Goal: Task Accomplishment & Management: Manage account settings

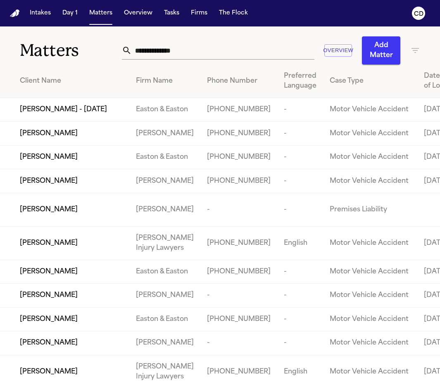
click at [151, 59] on input "text" at bounding box center [223, 50] width 183 height 18
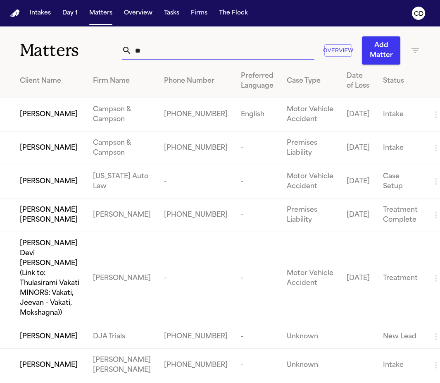
type input "*"
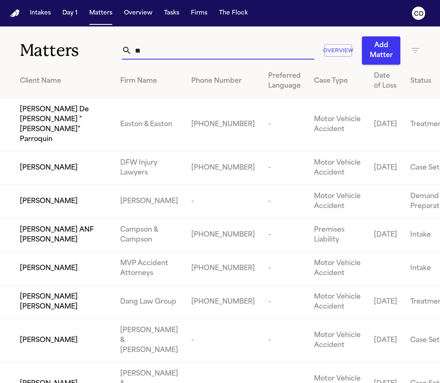
type input "*"
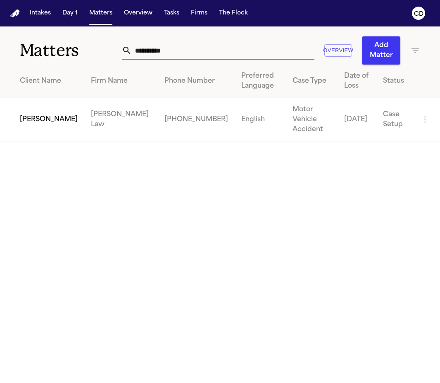
type input "**********"
click at [27, 120] on span "[PERSON_NAME]" at bounding box center [49, 120] width 58 height 10
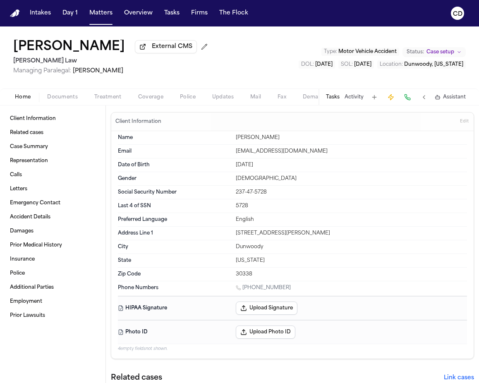
click at [70, 98] on span "Documents" at bounding box center [62, 97] width 31 height 7
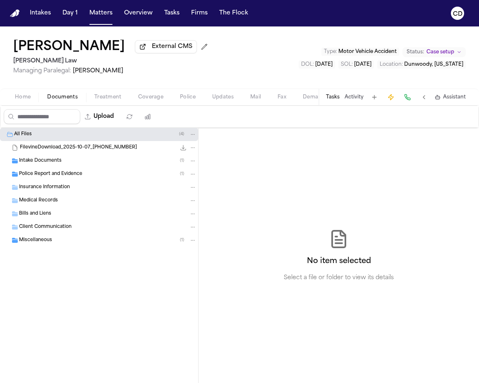
click at [69, 191] on span "Insurance Information" at bounding box center [44, 187] width 51 height 7
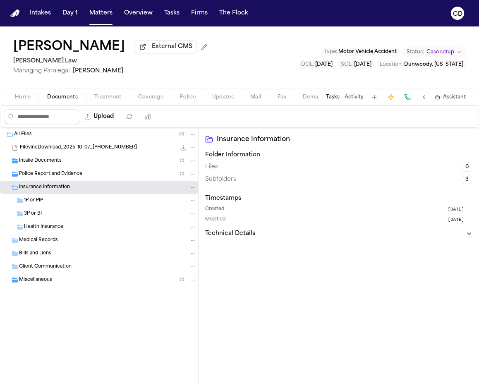
click at [69, 191] on span "Insurance Information" at bounding box center [44, 187] width 51 height 7
click at [67, 229] on div "Health Insurance" at bounding box center [110, 226] width 172 height 7
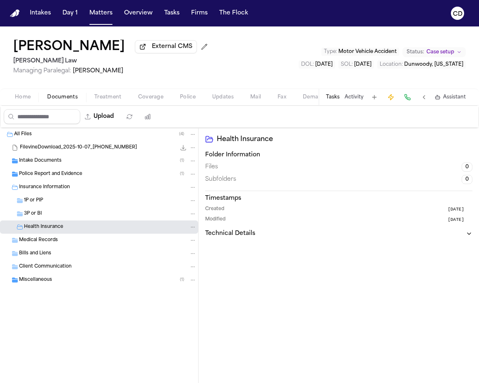
click at [147, 100] on span "Coverage" at bounding box center [150, 97] width 25 height 7
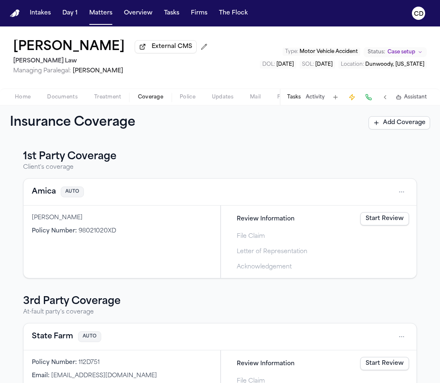
click at [188, 146] on div "1st Party Coverage Client's coverage Amica AUTO Joe Hamner Policy Number : 9802…" at bounding box center [220, 261] width 440 height 243
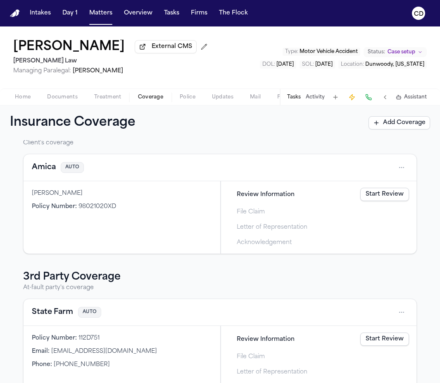
scroll to position [52, 0]
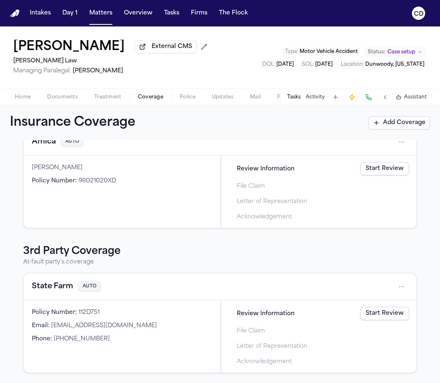
click at [46, 291] on button "State Farm" at bounding box center [52, 287] width 41 height 12
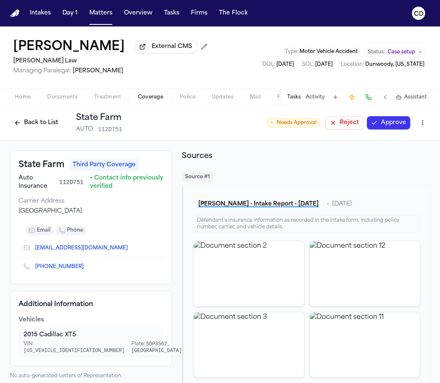
click at [375, 127] on button "Approve" at bounding box center [388, 122] width 43 height 13
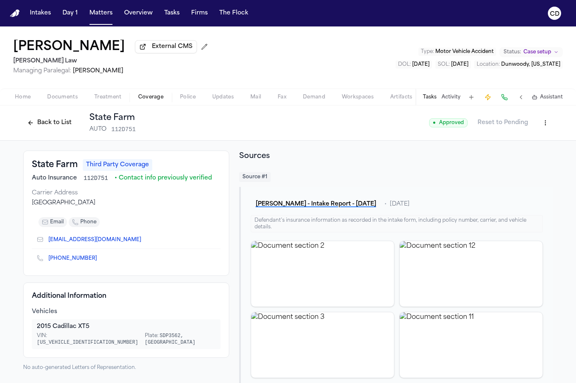
click at [375, 122] on html "Intakes Day 1 Matters Overview Tasks Firms The Flock CD Joe Hamner External CMS…" at bounding box center [288, 191] width 576 height 383
click at [375, 141] on div "Edit Coverage" at bounding box center [513, 142] width 69 height 13
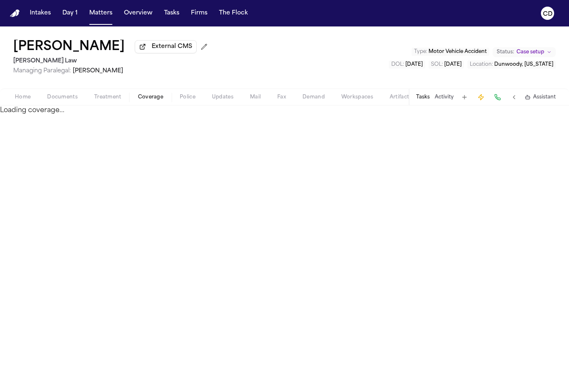
select select "**********"
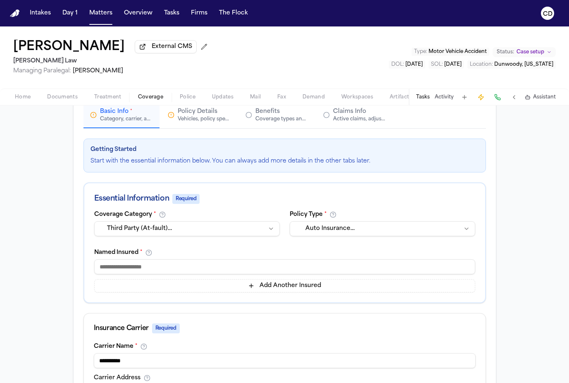
scroll to position [77, 0]
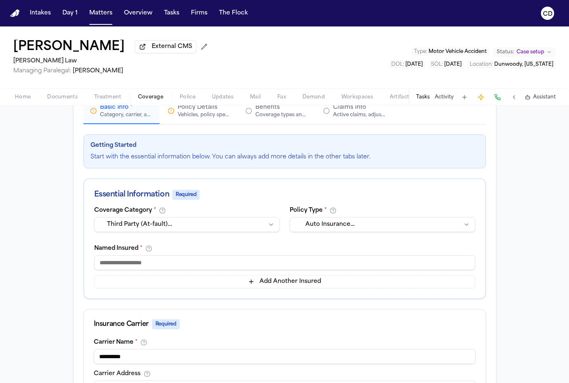
click at [188, 270] on input at bounding box center [284, 262] width 381 height 15
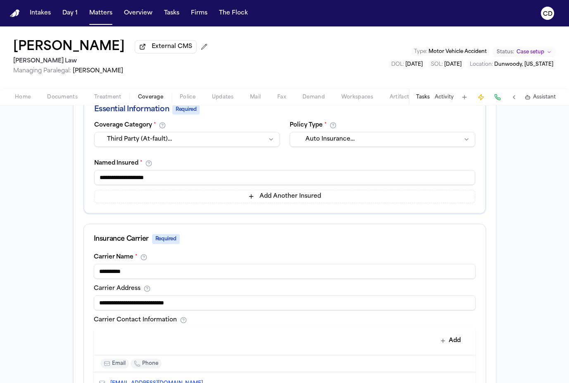
scroll to position [163, 0]
type input "**********"
click at [318, 144] on html "Intakes Day 1 Matters Overview Tasks Firms The Flock CD Joe Hamner External CMS…" at bounding box center [284, 191] width 569 height 383
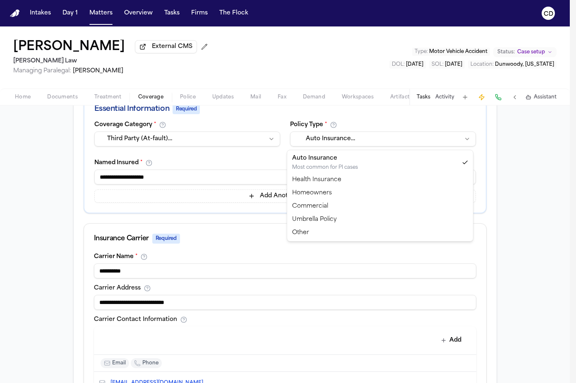
click at [364, 129] on html "Intakes Day 1 Matters Overview Tasks Firms The Flock CD Joe Hamner External CMS…" at bounding box center [288, 191] width 576 height 383
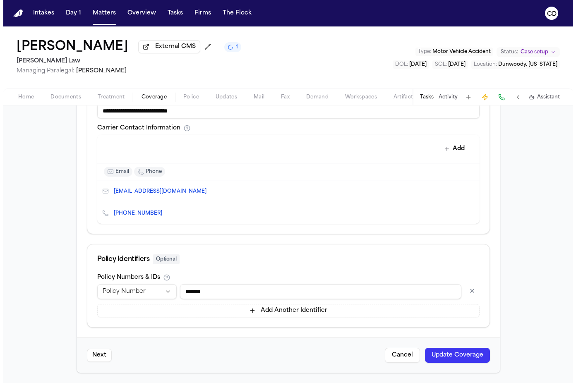
scroll to position [0, 0]
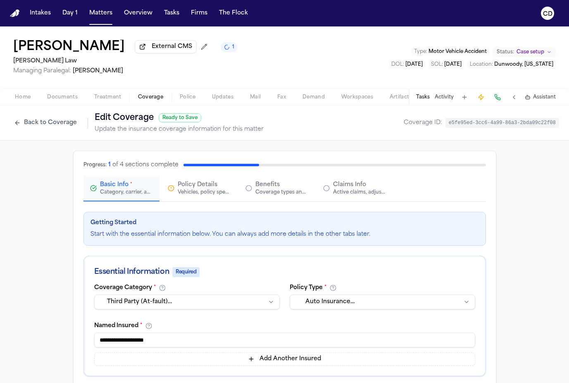
click at [350, 187] on span "Claims Info" at bounding box center [349, 185] width 33 height 8
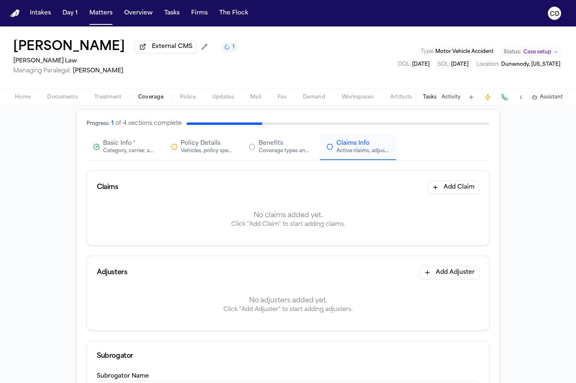
scroll to position [89, 0]
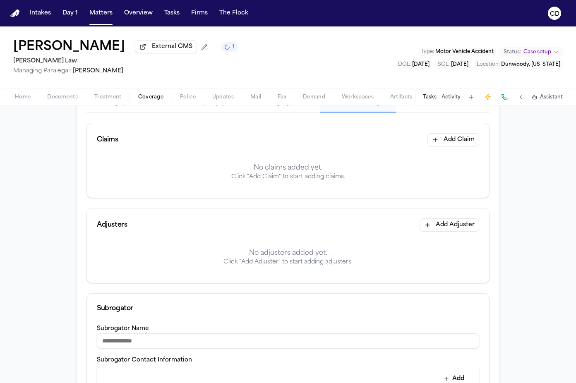
click at [375, 146] on button "Add Claim" at bounding box center [453, 139] width 52 height 13
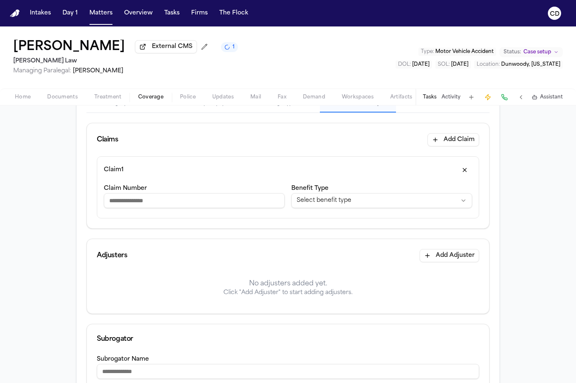
click at [216, 207] on input "Claim Number" at bounding box center [194, 200] width 181 height 15
click at [157, 199] on input "Claim Number" at bounding box center [194, 200] width 181 height 15
paste input "*********"
type input "*********"
click at [306, 177] on div "Claim 1" at bounding box center [288, 169] width 368 height 13
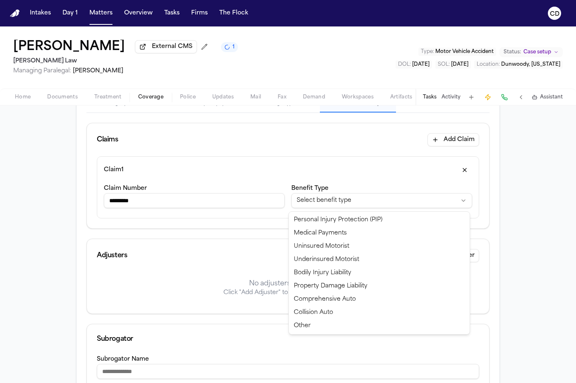
click at [356, 199] on html "**********" at bounding box center [288, 191] width 576 height 383
select select "**********"
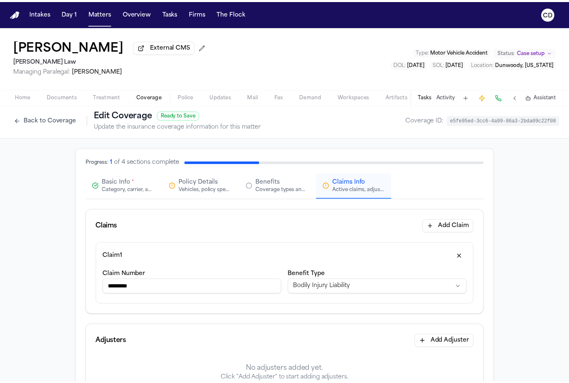
scroll to position [0, 0]
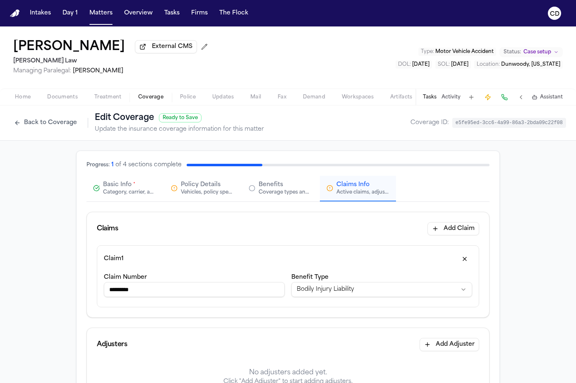
click at [145, 196] on div "Category, carrier, and policy holder information" at bounding box center [129, 192] width 53 height 7
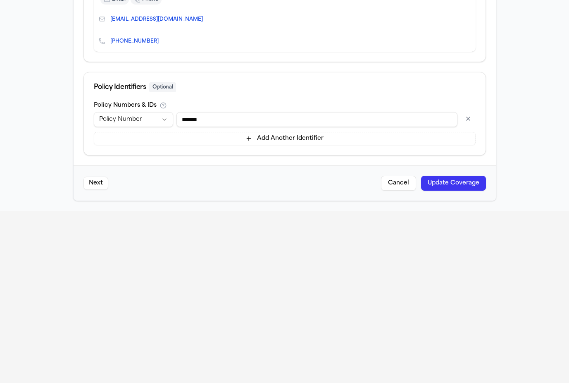
scroll to position [176, 0]
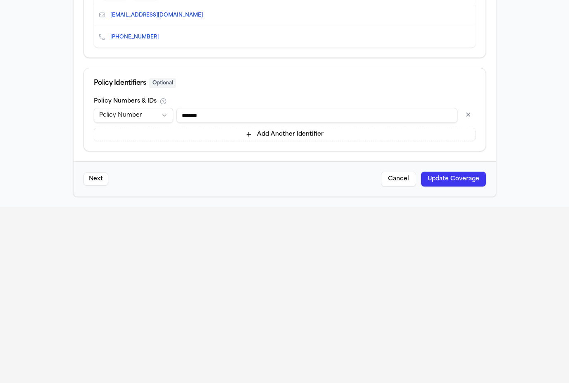
click at [375, 186] on button "Update Coverage" at bounding box center [453, 179] width 65 height 15
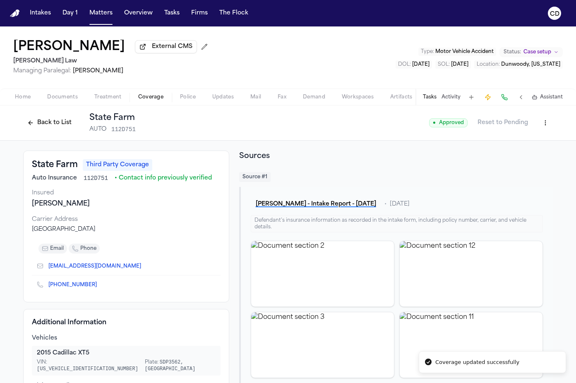
click at [57, 121] on button "Back to List" at bounding box center [49, 122] width 53 height 13
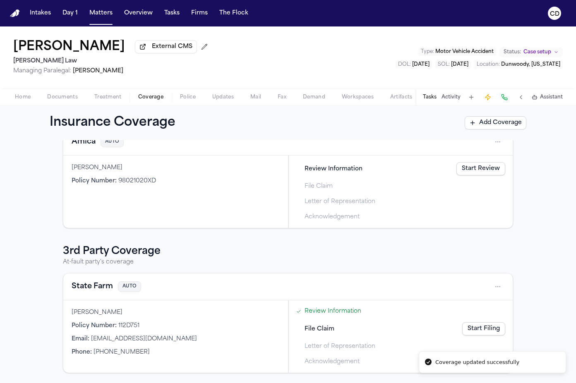
scroll to position [52, 0]
click at [375, 328] on link "Start Filing" at bounding box center [483, 328] width 43 height 13
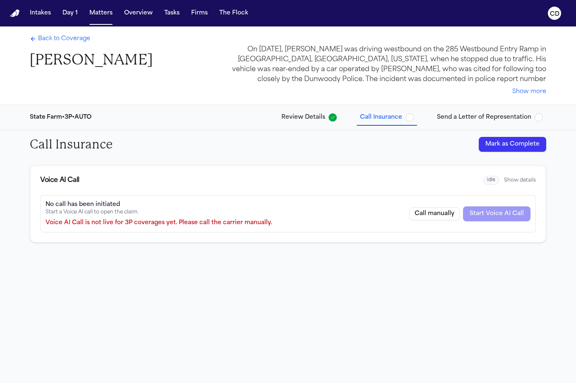
click at [375, 141] on button "Mark as Complete" at bounding box center [511, 144] width 67 height 15
click at [375, 122] on button "Send a Letter of Representation" at bounding box center [489, 117] width 112 height 15
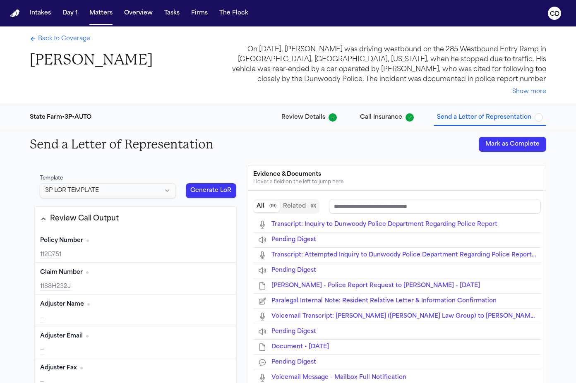
click at [75, 40] on span "Back to Coverage" at bounding box center [64, 39] width 52 height 8
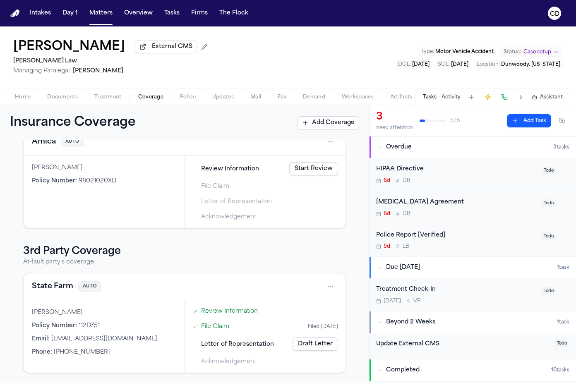
scroll to position [52, 0]
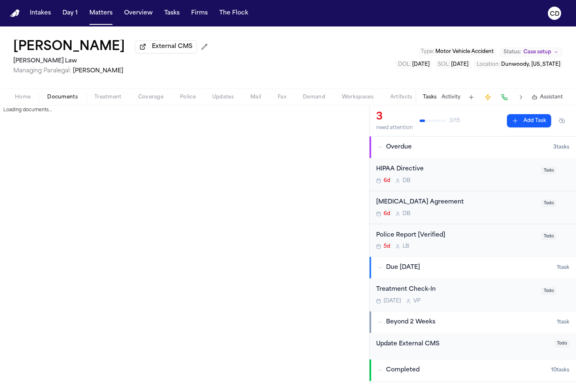
click at [66, 100] on span "Documents" at bounding box center [62, 97] width 31 height 7
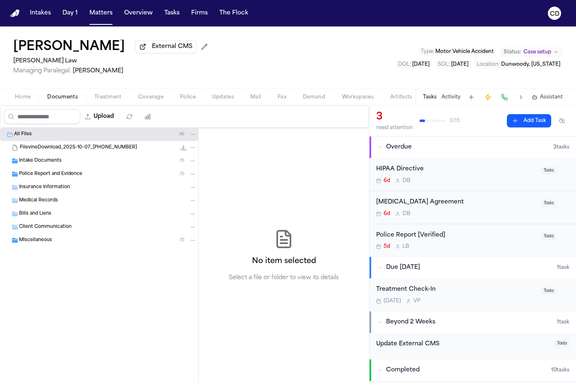
click at [82, 188] on div "Insurance Information" at bounding box center [107, 187] width 177 height 7
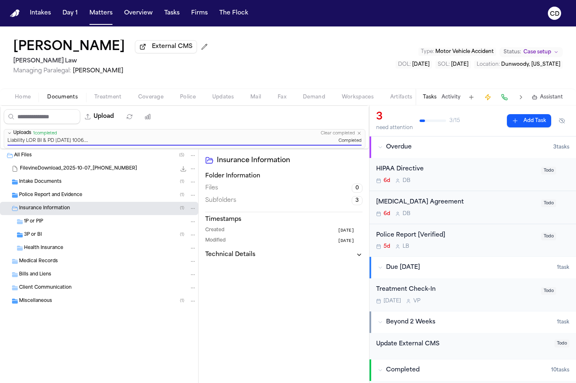
click at [114, 239] on div "3P or BI ( 1 )" at bounding box center [110, 234] width 172 height 7
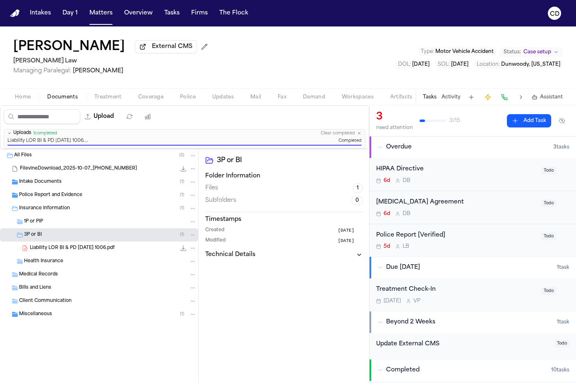
click at [113, 239] on div "3P or BI ( 1 )" at bounding box center [110, 234] width 172 height 7
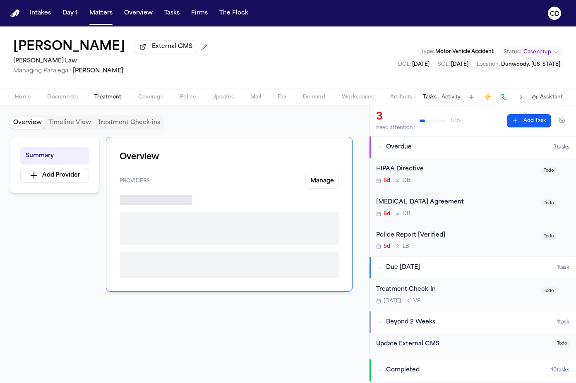
click at [125, 100] on button "Treatment" at bounding box center [108, 97] width 44 height 10
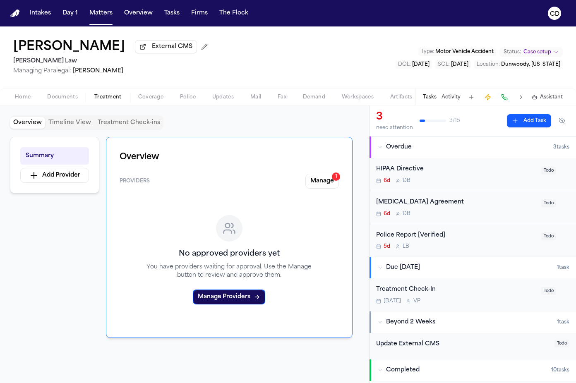
click at [139, 100] on span "Coverage" at bounding box center [150, 97] width 25 height 7
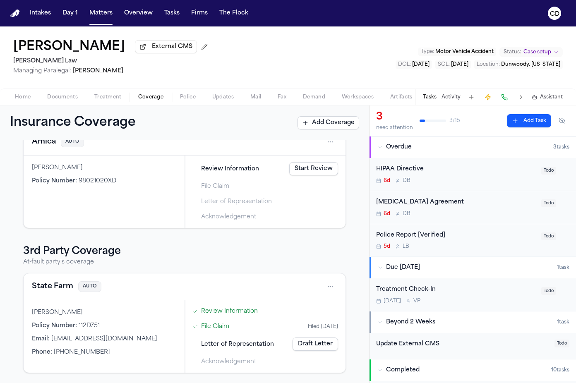
scroll to position [52, 0]
click at [320, 342] on link "Draft Letter" at bounding box center [314, 343] width 45 height 13
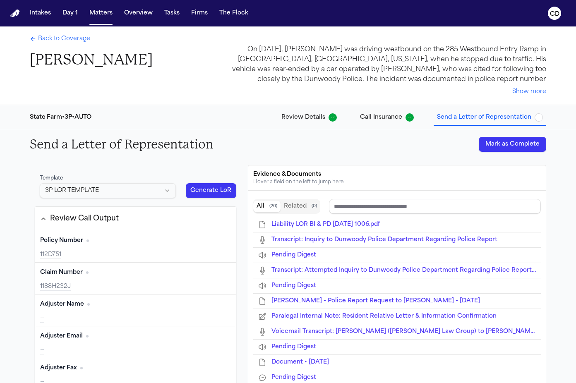
click at [375, 144] on button "Mark as Complete" at bounding box center [511, 144] width 67 height 15
click at [82, 42] on span "Back to Coverage" at bounding box center [64, 39] width 52 height 8
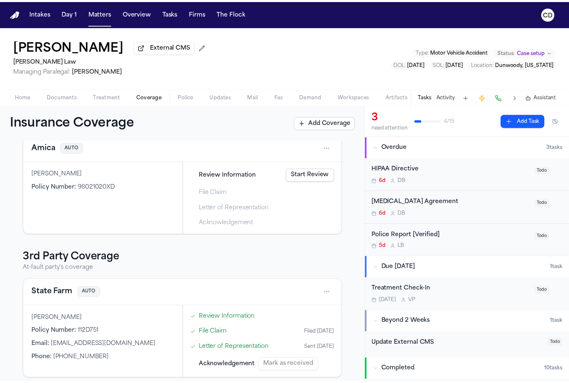
scroll to position [52, 0]
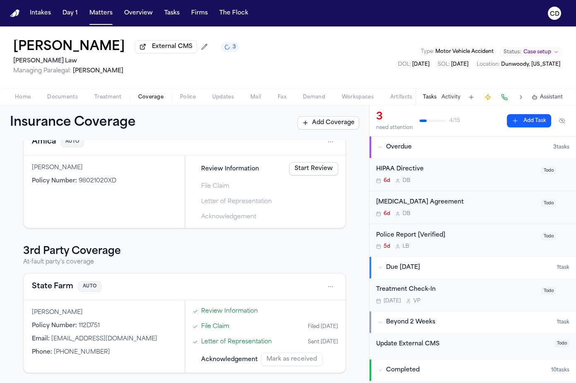
click at [66, 96] on span "Documents" at bounding box center [62, 97] width 31 height 7
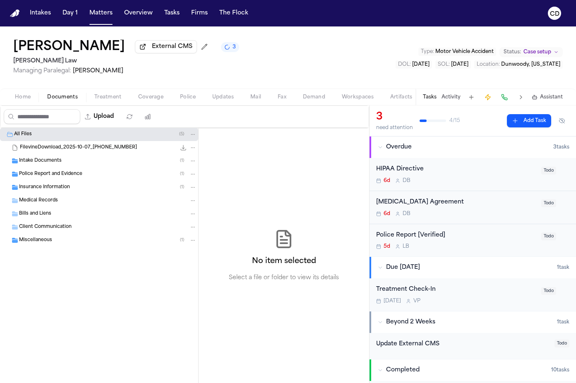
click at [88, 194] on div "Insurance Information ( 1 )" at bounding box center [99, 187] width 198 height 13
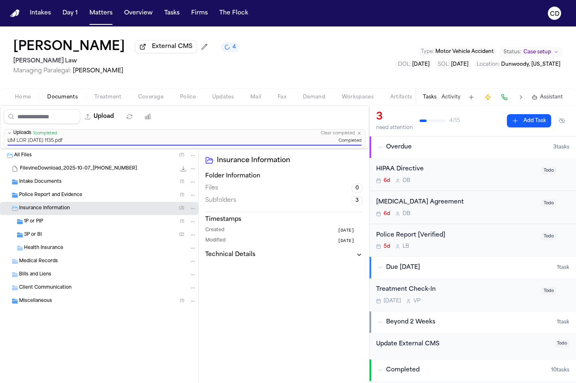
click at [55, 223] on div "1P or PIP ( 1 )" at bounding box center [110, 221] width 172 height 7
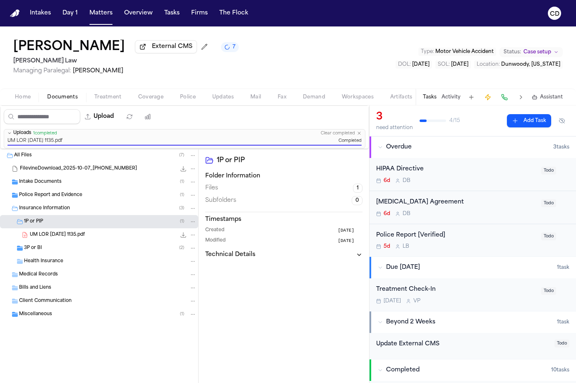
click at [145, 100] on span "Coverage" at bounding box center [150, 97] width 25 height 7
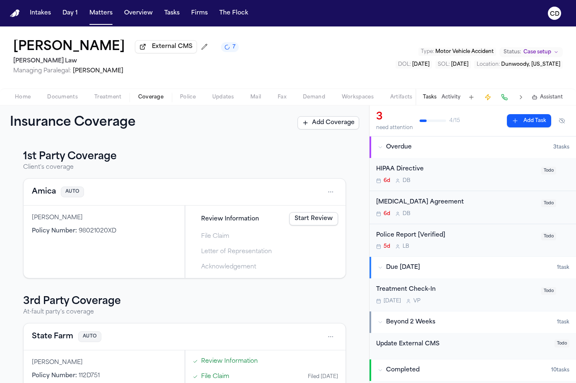
click at [145, 100] on span "Coverage" at bounding box center [150, 97] width 25 height 7
click at [47, 196] on button "Amica" at bounding box center [44, 192] width 24 height 12
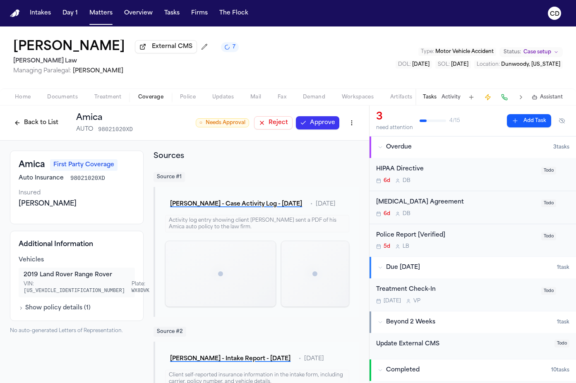
click at [301, 125] on button "Approve" at bounding box center [317, 122] width 43 height 13
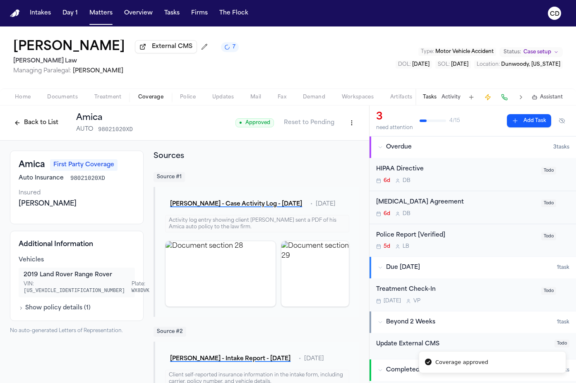
click at [344, 123] on html "Coverage approved Intakes Day 1 Matters Overview Tasks Firms The Flock CD Joe H…" at bounding box center [288, 191] width 576 height 383
click at [312, 142] on div "Edit Coverage" at bounding box center [316, 142] width 69 height 13
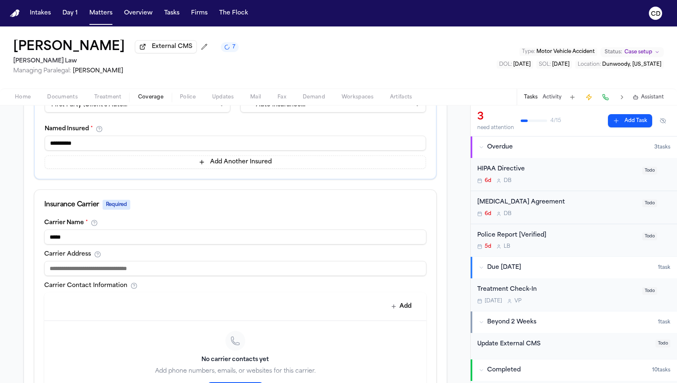
scroll to position [252, 0]
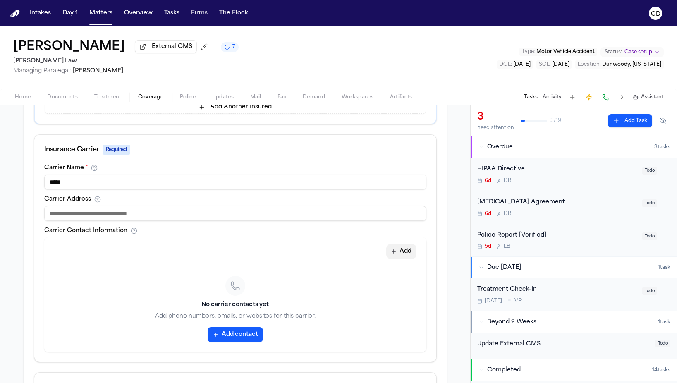
click at [375, 257] on button "Add" at bounding box center [401, 251] width 30 height 15
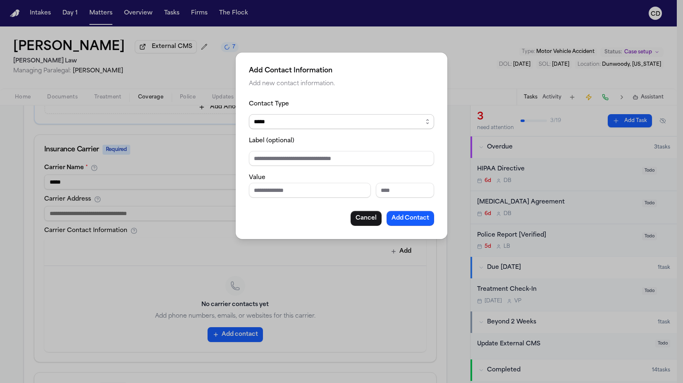
click at [312, 121] on select "***** ***** ******* *** *****" at bounding box center [341, 121] width 185 height 15
click at [289, 195] on input "Phone number" at bounding box center [310, 190] width 122 height 15
type input "**********"
click at [375, 221] on button "Add Contact" at bounding box center [411, 218] width 48 height 15
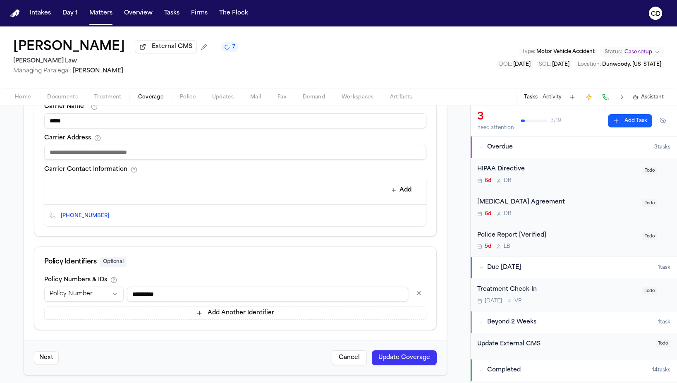
scroll to position [317, 0]
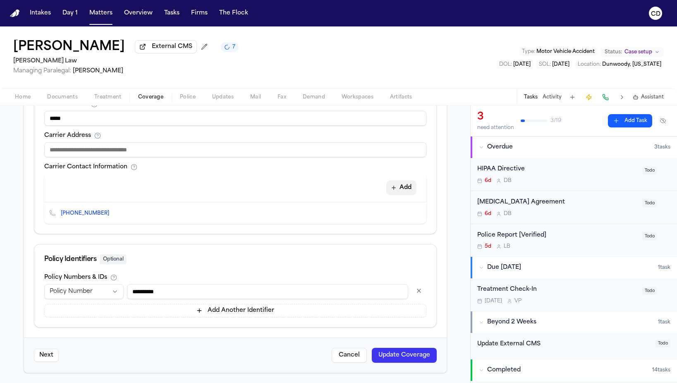
click at [375, 189] on button "Add" at bounding box center [401, 187] width 30 height 15
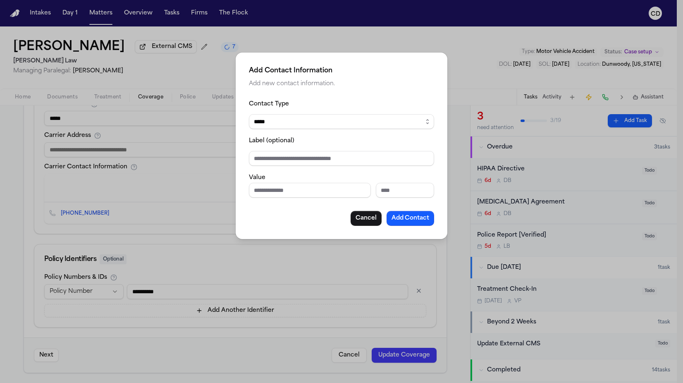
click at [299, 129] on fieldset "Contact Type ***** ***** ******* *** ***** Label (optional) Value" at bounding box center [341, 148] width 185 height 99
click at [301, 123] on select "***** ***** ******* *** *****" at bounding box center [341, 121] width 185 height 15
select select "*****"
click at [249, 114] on select "***** ***** ******* *** *****" at bounding box center [341, 121] width 185 height 15
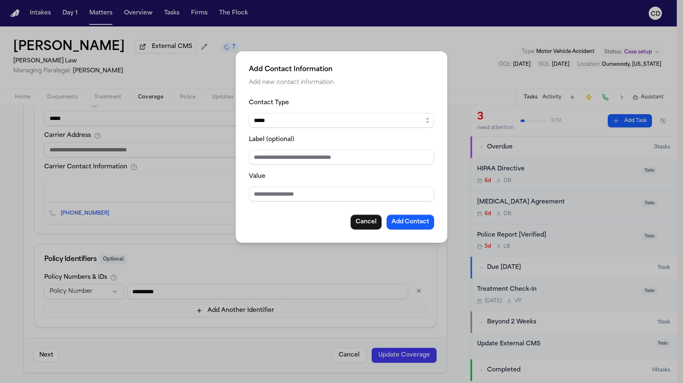
click at [284, 196] on input "Value" at bounding box center [341, 193] width 185 height 15
paste input "**********"
type input "**********"
click at [375, 226] on button "Add Contact" at bounding box center [411, 222] width 48 height 15
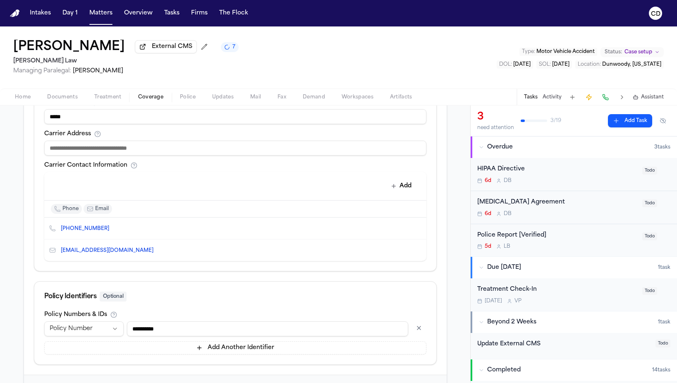
click at [186, 153] on input at bounding box center [235, 148] width 382 height 15
type input "**********"
click at [236, 162] on div "**********" at bounding box center [235, 185] width 402 height 172
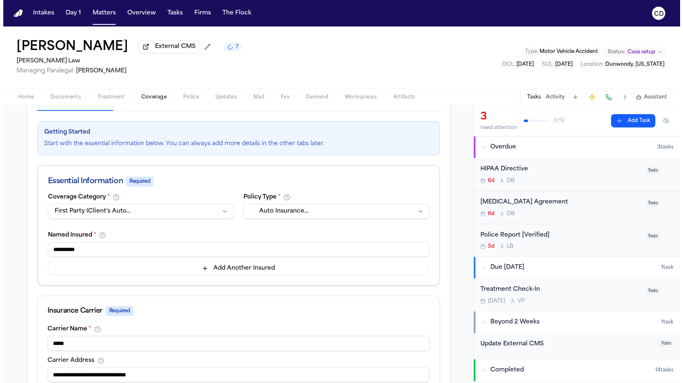
scroll to position [0, 0]
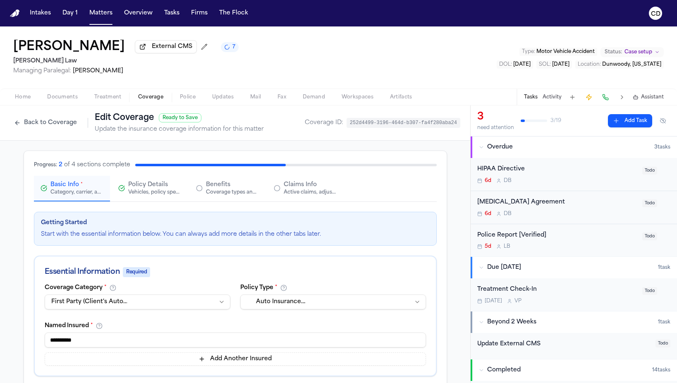
click at [311, 198] on button "Claims Info Active claims, adjusters, and subrogation details" at bounding box center [305, 189] width 76 height 26
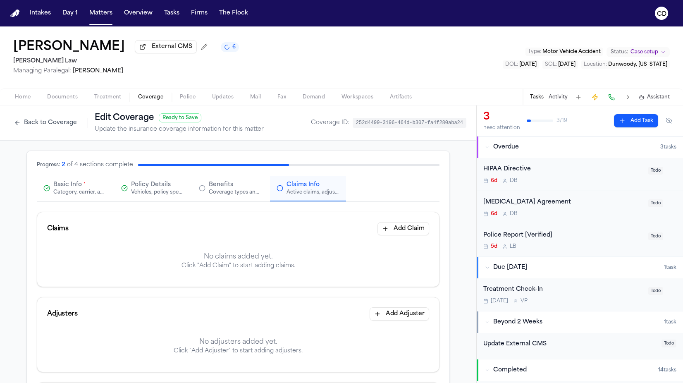
click at [375, 234] on button "Add Claim" at bounding box center [404, 228] width 52 height 13
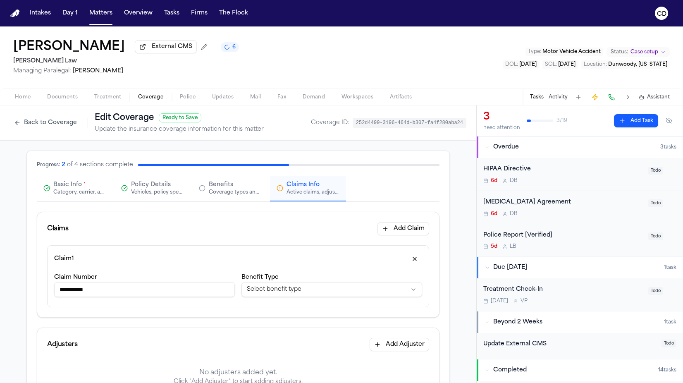
type input "**********"
click at [273, 292] on html "**********" at bounding box center [341, 191] width 683 height 383
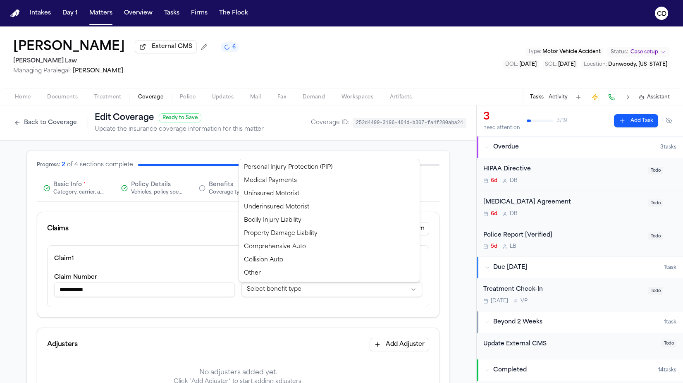
select select "**********"
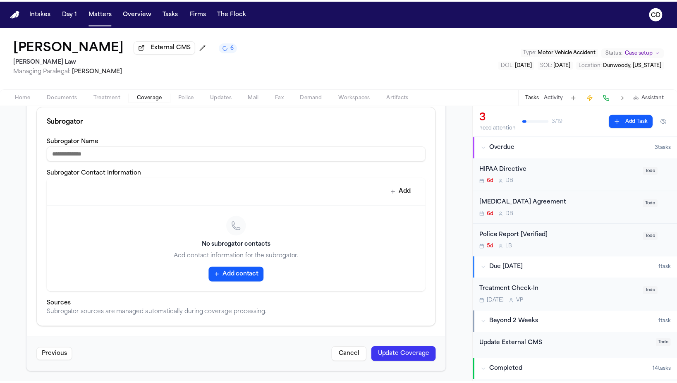
scroll to position [308, 0]
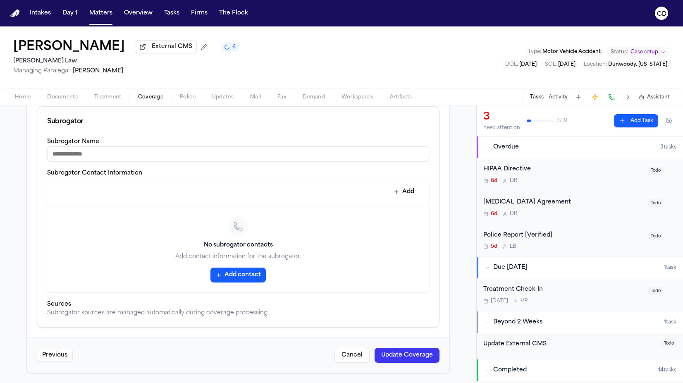
click at [375, 349] on button "Update Coverage" at bounding box center [407, 355] width 65 height 15
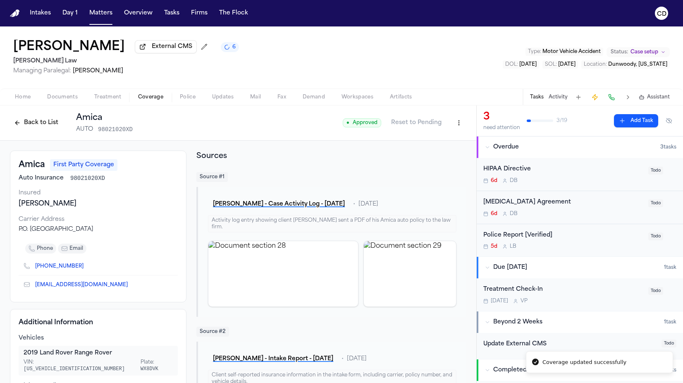
click at [40, 125] on button "Back to List" at bounding box center [36, 122] width 53 height 13
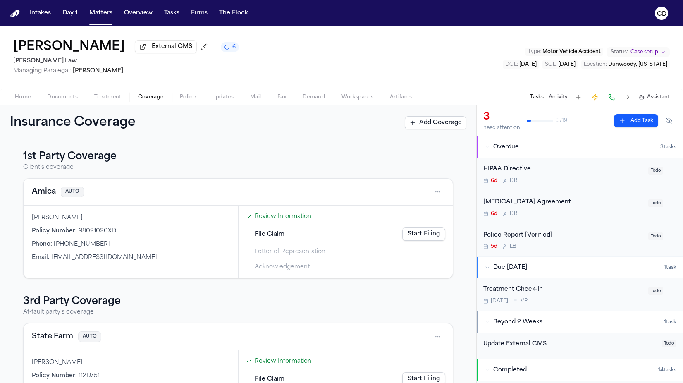
click at [51, 194] on button "Amica" at bounding box center [44, 192] width 24 height 12
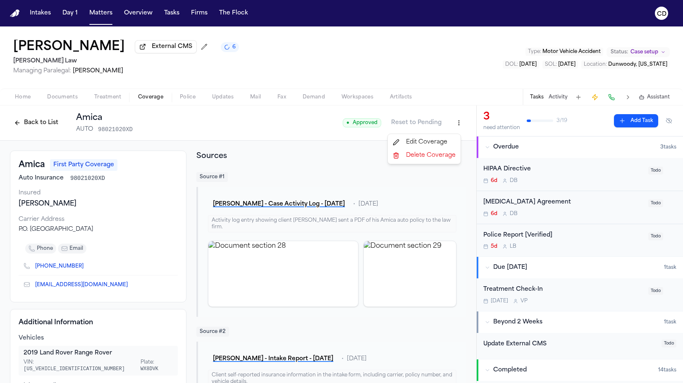
click at [375, 128] on html "Intakes Day 1 Matters Overview Tasks Firms The Flock CD Joe Hamner External CMS…" at bounding box center [341, 191] width 683 height 383
click at [375, 144] on div "Edit Coverage" at bounding box center [424, 142] width 69 height 13
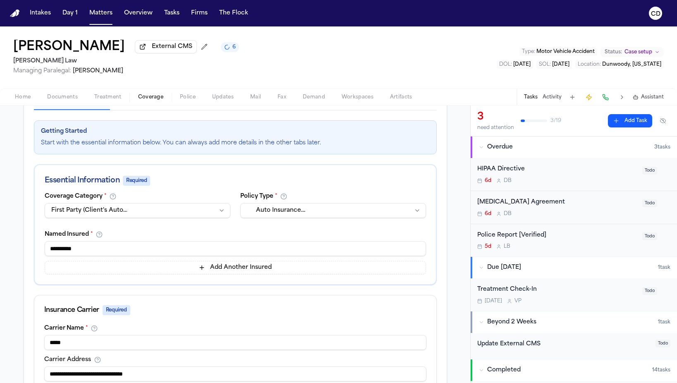
scroll to position [181, 0]
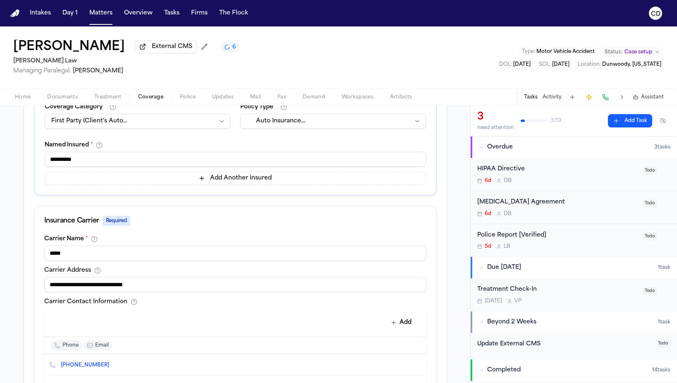
click at [126, 253] on input "*****" at bounding box center [235, 253] width 382 height 15
type input "**********"
click at [205, 223] on div "Insurance Carrier Required" at bounding box center [235, 221] width 382 height 10
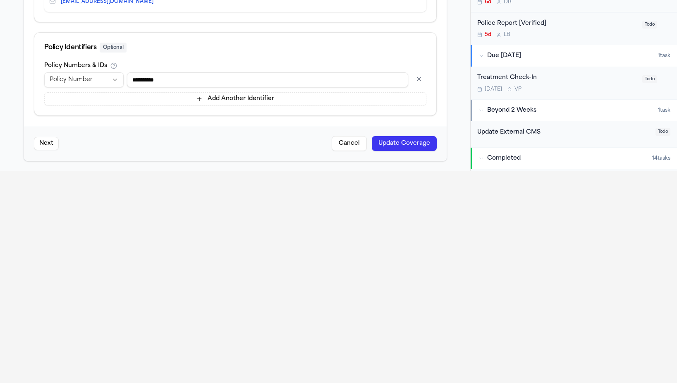
scroll to position [257, 0]
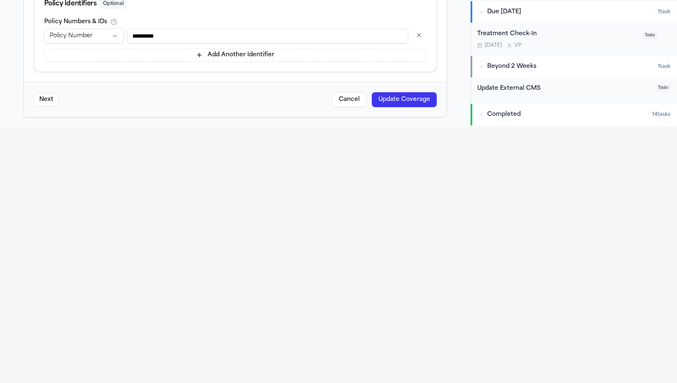
click at [375, 92] on button "Update Coverage" at bounding box center [404, 99] width 65 height 15
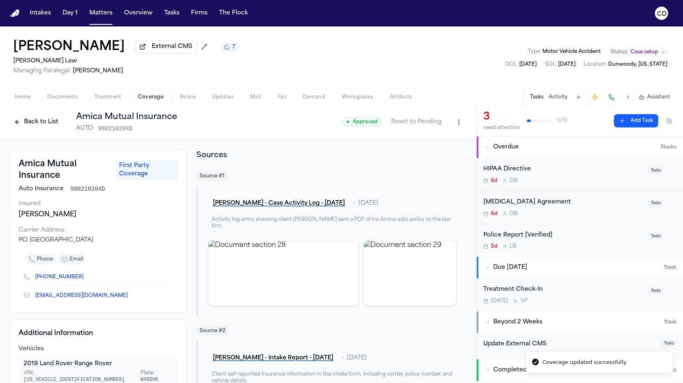
scroll to position [2, 0]
click at [107, 99] on span "Treatment" at bounding box center [107, 97] width 27 height 7
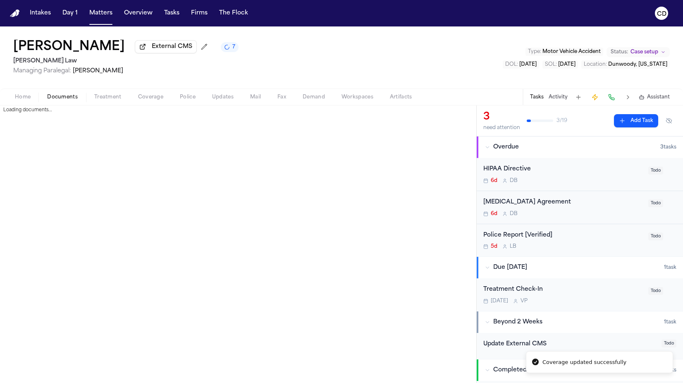
click at [65, 100] on span "Documents" at bounding box center [62, 97] width 31 height 7
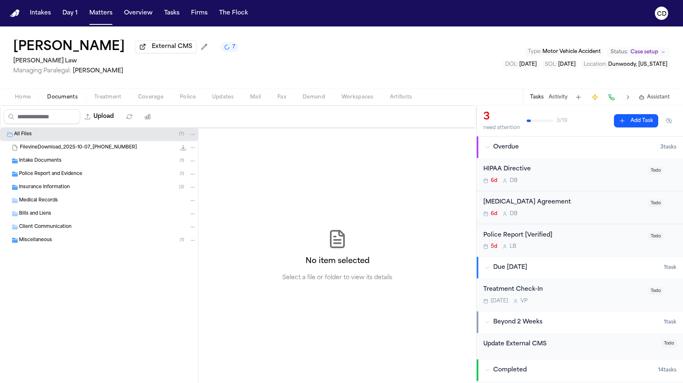
click at [102, 98] on span "Treatment" at bounding box center [107, 97] width 27 height 7
click at [58, 100] on span "Documents" at bounding box center [62, 97] width 31 height 7
click at [113, 194] on div "Insurance Information ( 3 )" at bounding box center [99, 187] width 198 height 13
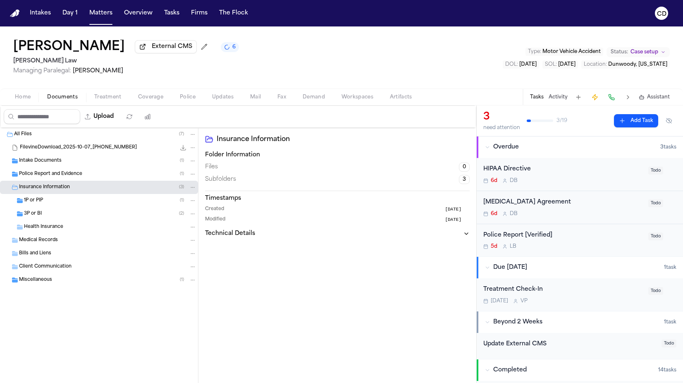
click at [66, 230] on div "Health Insurance" at bounding box center [110, 226] width 172 height 7
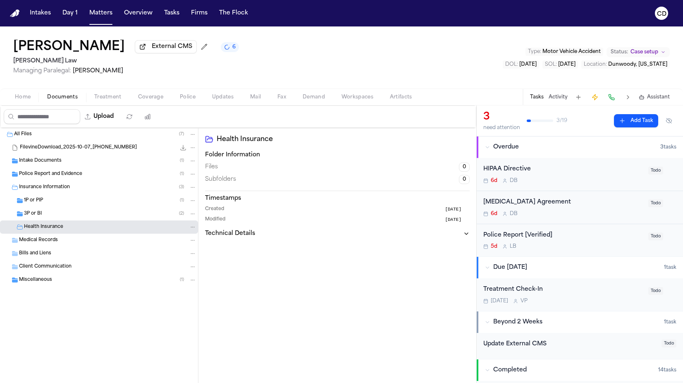
click at [65, 230] on div "Health Insurance" at bounding box center [110, 226] width 172 height 7
click at [252, 46] on div "Joe Hamner External CMS 6 McCormick Law Managing Paralegal: Violette Patino Typ…" at bounding box center [341, 57] width 683 height 62
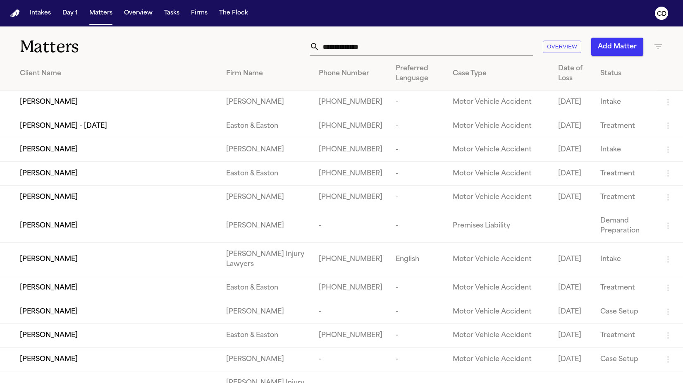
click at [388, 45] on input "text" at bounding box center [426, 47] width 213 height 18
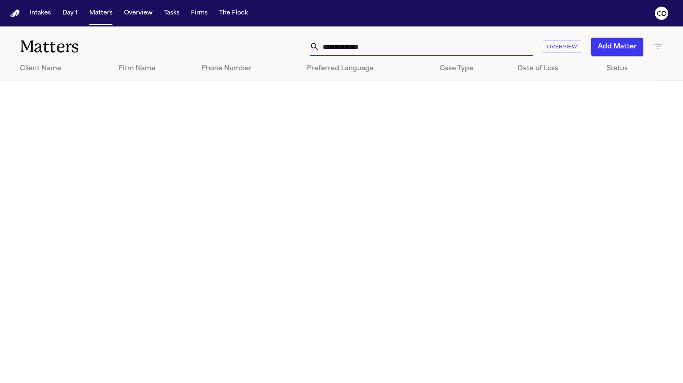
type input "**********"
click at [372, 48] on input "**********" at bounding box center [426, 47] width 213 height 18
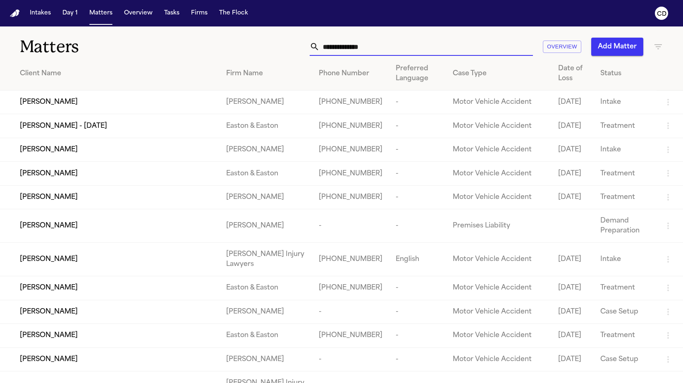
click at [385, 48] on input "text" at bounding box center [426, 47] width 213 height 18
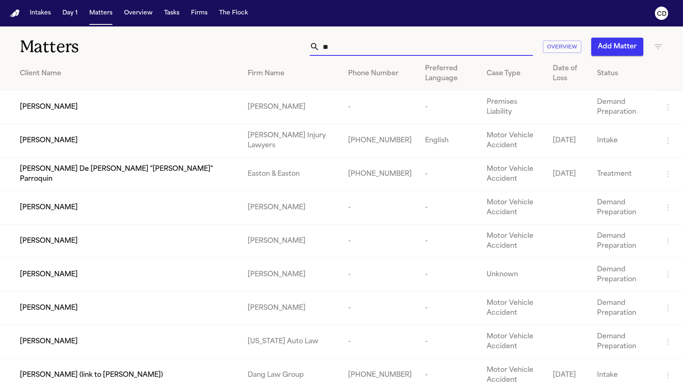
type input "*"
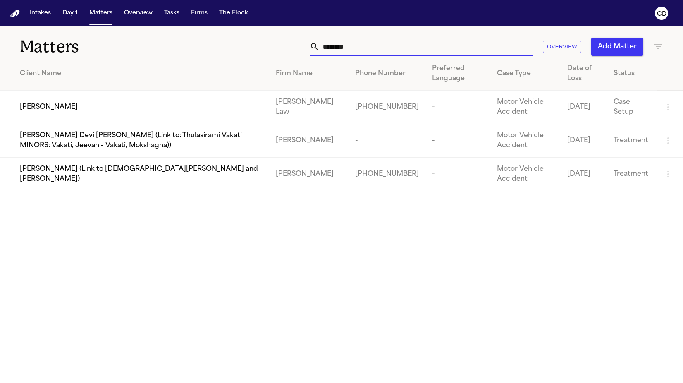
type input "********"
click at [81, 105] on div "[PERSON_NAME]" at bounding box center [141, 107] width 243 height 10
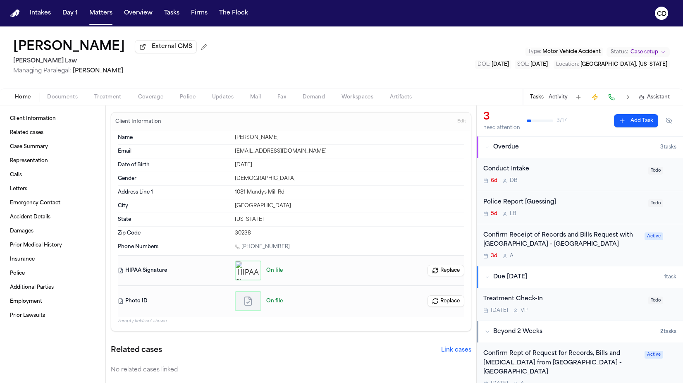
click at [139, 100] on span "Coverage" at bounding box center [150, 97] width 25 height 7
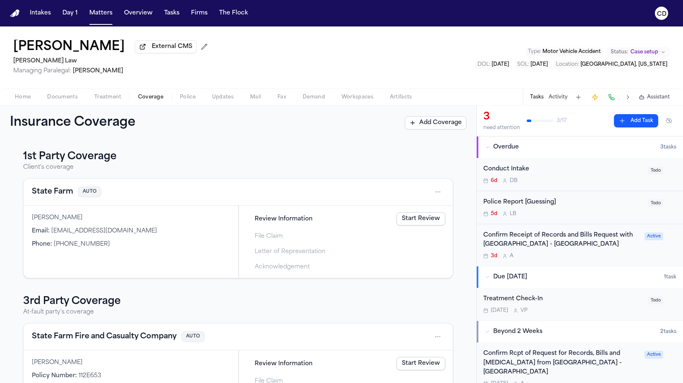
click at [112, 103] on div "Home Documents Treatment Coverage Police Updates Mail Fax Demand Workspaces Art…" at bounding box center [341, 96] width 683 height 17
click at [118, 99] on span "Treatment" at bounding box center [107, 97] width 27 height 7
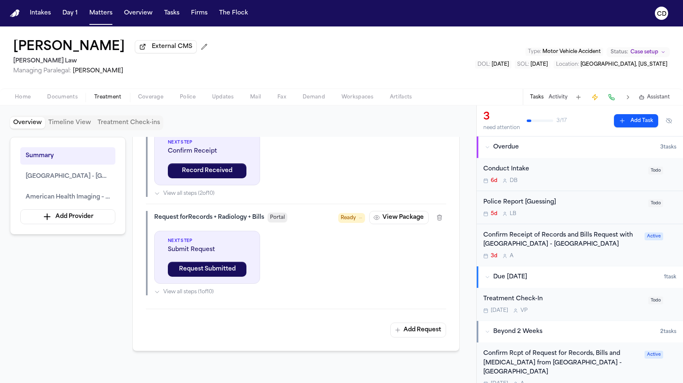
scroll to position [369, 0]
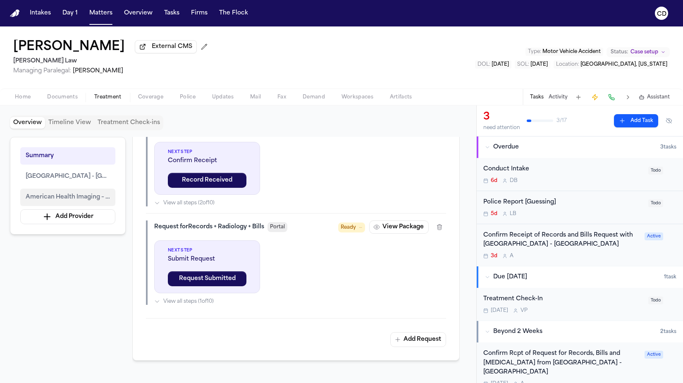
click at [63, 201] on span "American Health Imaging – Decatur" at bounding box center [68, 197] width 84 height 10
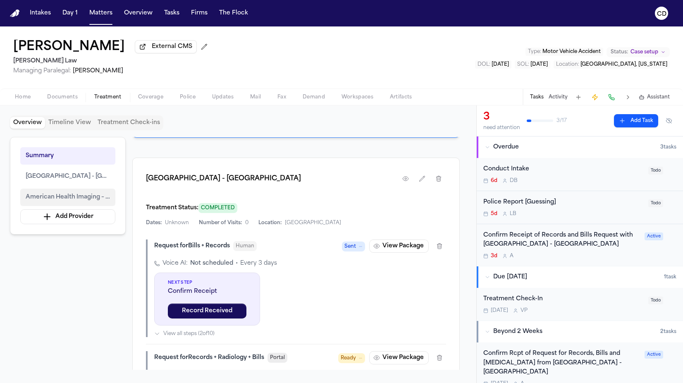
scroll to position [280, 0]
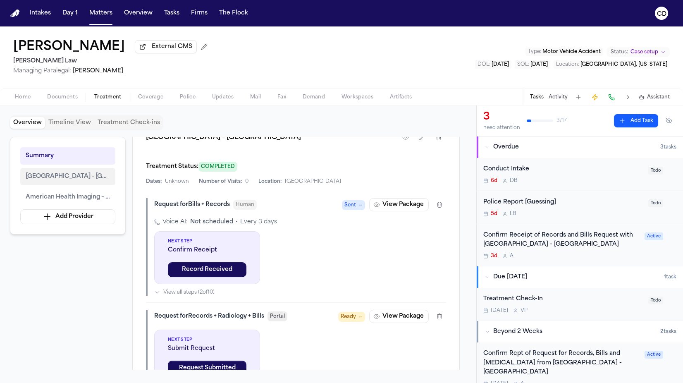
click at [47, 173] on span "Piedmont Hospital - Fayetteville" at bounding box center [68, 177] width 84 height 10
click at [55, 178] on span "Piedmont Hospital - Fayetteville" at bounding box center [68, 177] width 84 height 10
click at [85, 177] on span "Piedmont Hospital - Fayetteville" at bounding box center [68, 177] width 84 height 10
click at [67, 100] on span "Documents" at bounding box center [62, 97] width 31 height 7
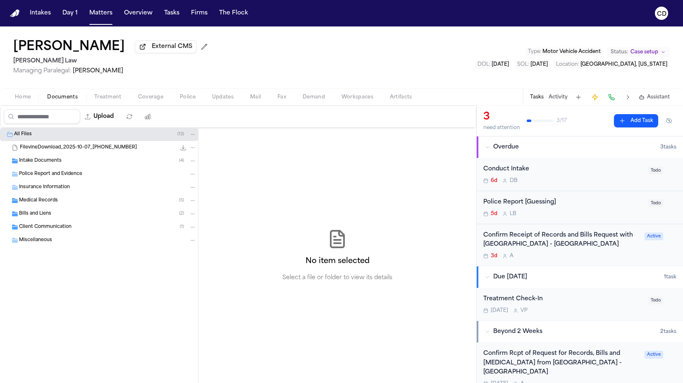
click at [74, 213] on div "Bills and Liens ( 2 )" at bounding box center [107, 213] width 177 height 7
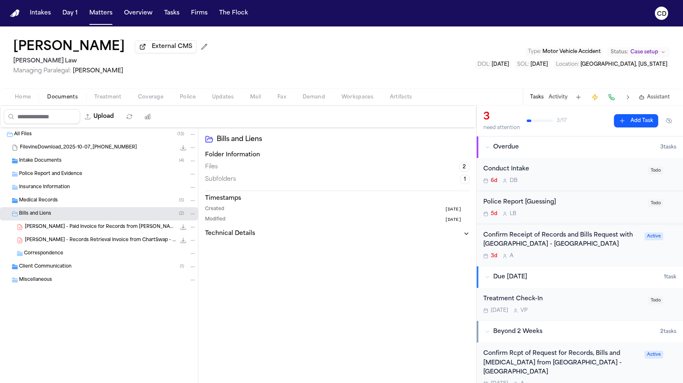
click at [0, 0] on span "2.3 KB • PDF" at bounding box center [0, 0] width 0 height 0
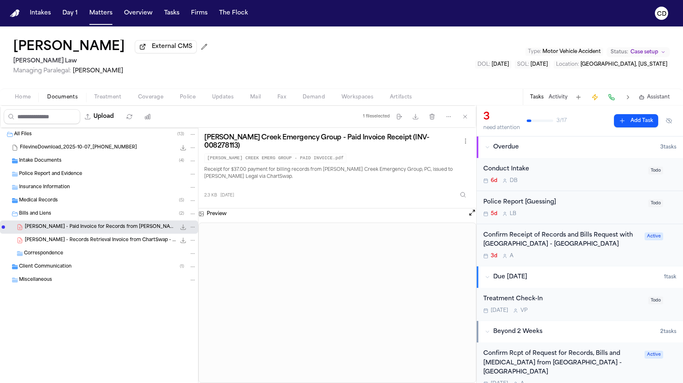
click at [74, 272] on div "Client Communication ( 1 )" at bounding box center [99, 266] width 198 height 13
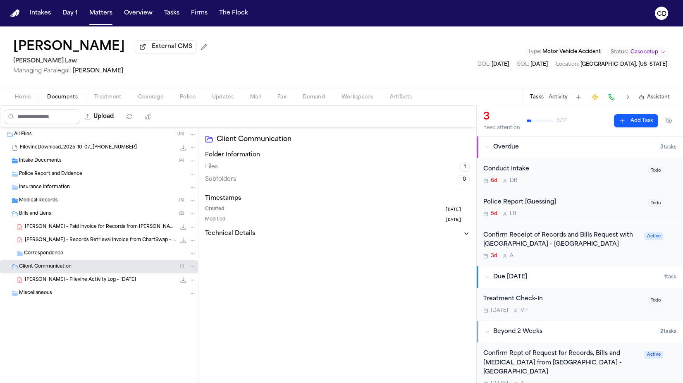
click at [81, 270] on div "Client Communication ( 1 )" at bounding box center [107, 266] width 177 height 7
click at [81, 269] on div "Client Communication ( 1 )" at bounding box center [107, 266] width 177 height 7
click at [101, 237] on div "K. Massengale - Records Retrieval Invoice from ChartSwap - 10.9.25 2.3 KB • PDF" at bounding box center [99, 240] width 198 height 13
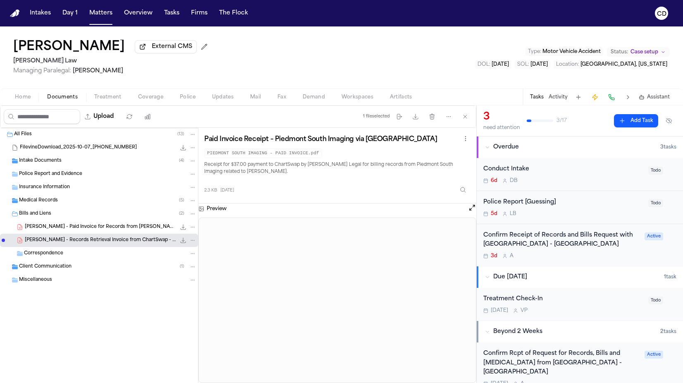
click at [124, 229] on span "K. Massengale - Paid Invoice for Records from Sandy Creek Emergency Group - 10.…" at bounding box center [100, 227] width 151 height 7
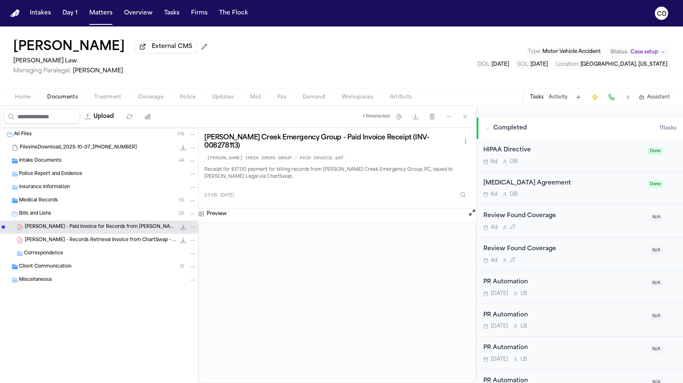
scroll to position [232, 0]
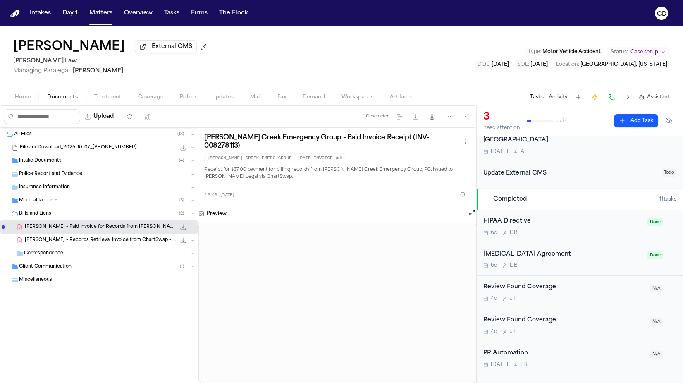
click at [517, 217] on div "HIPAA Directive" at bounding box center [562, 222] width 159 height 10
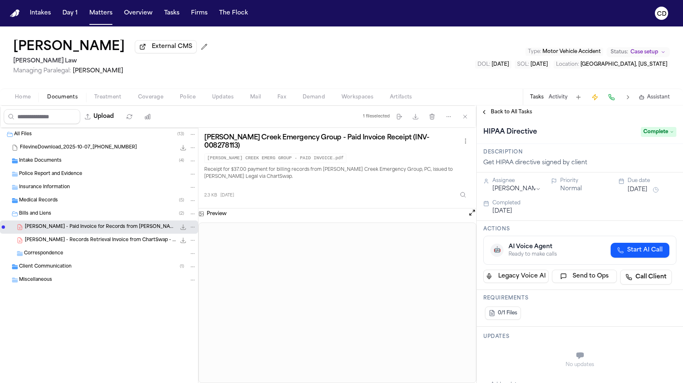
click at [494, 115] on span "Back to All Tasks" at bounding box center [511, 112] width 41 height 7
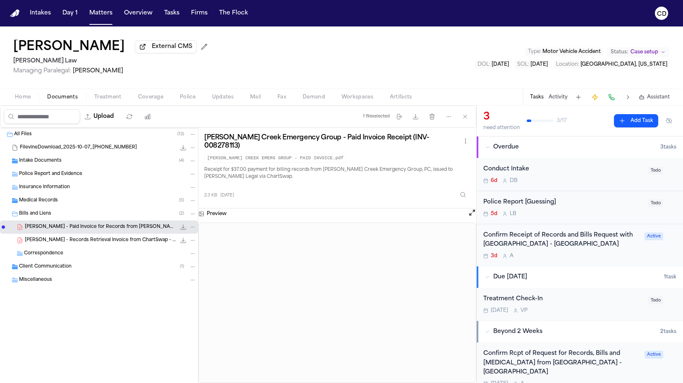
click at [557, 100] on button "Activity" at bounding box center [558, 97] width 19 height 7
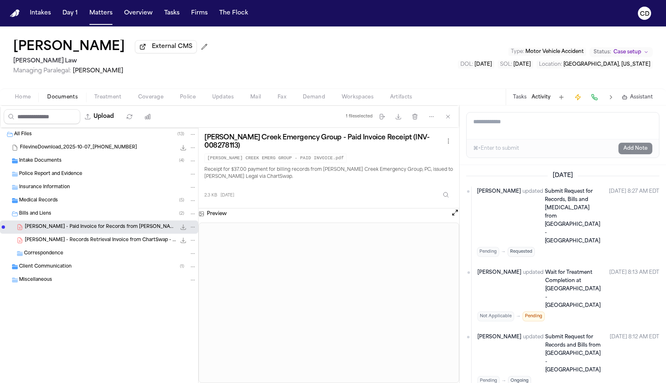
click at [182, 230] on icon "File: K. Massengale - Paid Invoice for Records from Sandy Creek Emergency Group…" at bounding box center [183, 227] width 7 height 7
click at [95, 204] on div "Medical Records ( 5 )" at bounding box center [107, 200] width 177 height 7
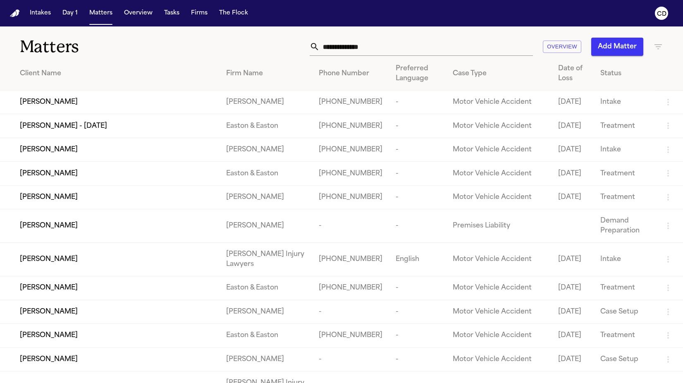
click at [418, 48] on input "text" at bounding box center [426, 47] width 213 height 18
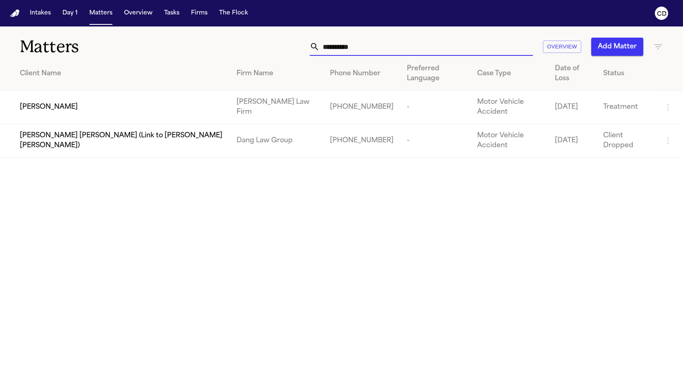
type input "**********"
click at [50, 112] on td "Marco Mena" at bounding box center [115, 107] width 230 height 33
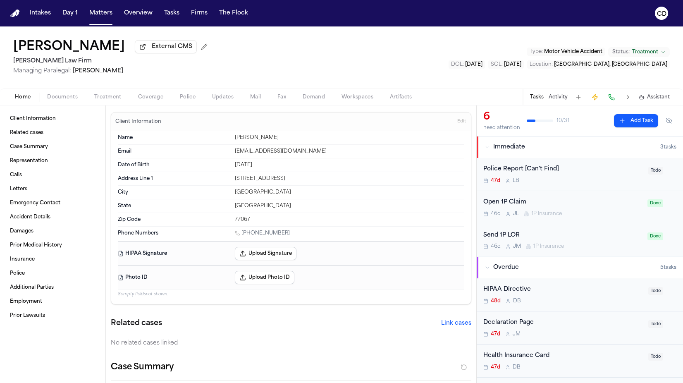
click at [71, 100] on span "Documents" at bounding box center [62, 97] width 31 height 7
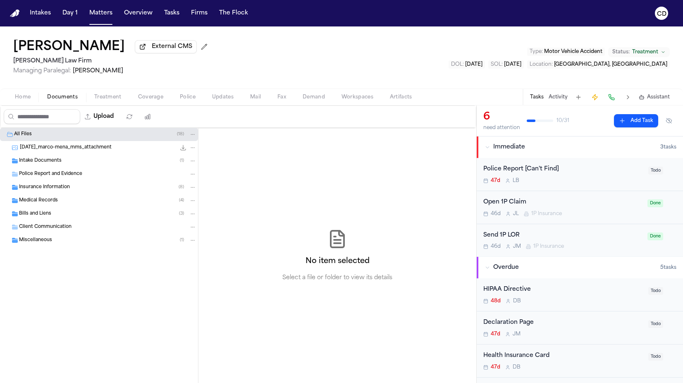
click at [96, 191] on div "Insurance Information ( 8 )" at bounding box center [107, 187] width 177 height 7
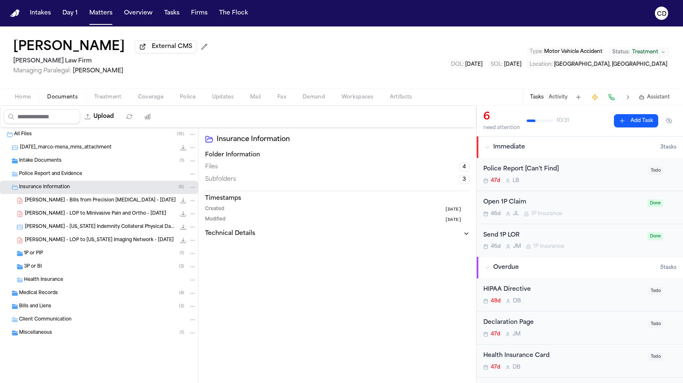
click at [96, 191] on div "Insurance Information ( 8 )" at bounding box center [107, 187] width 177 height 7
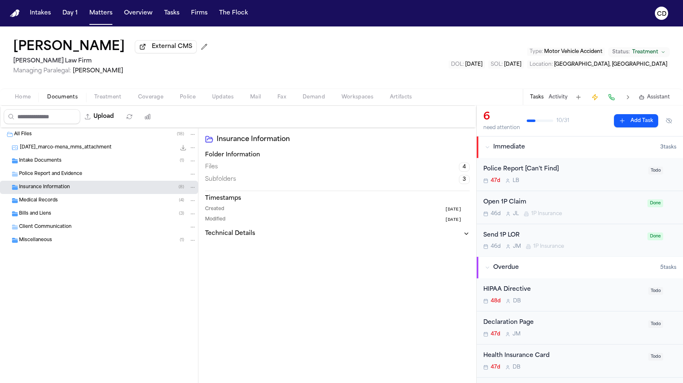
click at [73, 204] on div "Medical Records ( 4 )" at bounding box center [107, 200] width 177 height 7
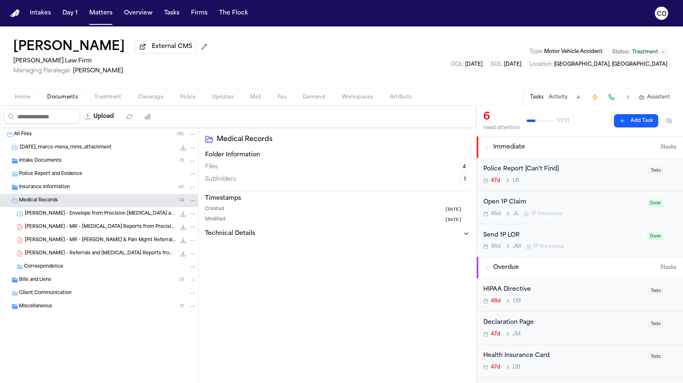
click at [73, 204] on div "Medical Records ( 4 )" at bounding box center [107, 200] width 177 height 7
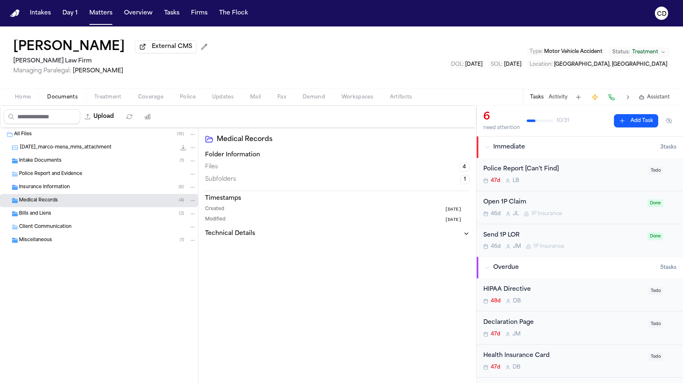
click at [77, 186] on div "Insurance Information ( 8 )" at bounding box center [107, 187] width 177 height 7
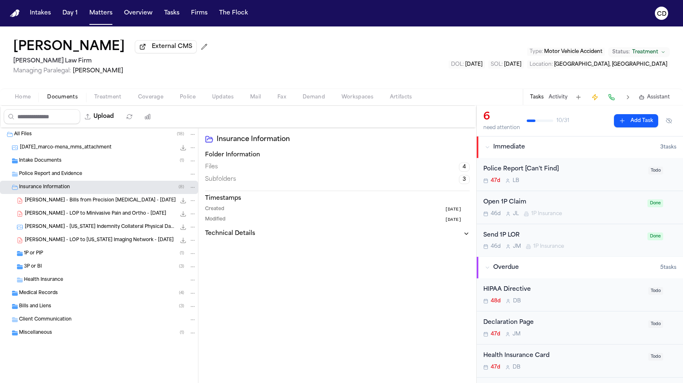
click at [74, 189] on div "Insurance Information ( 8 )" at bounding box center [107, 187] width 177 height 7
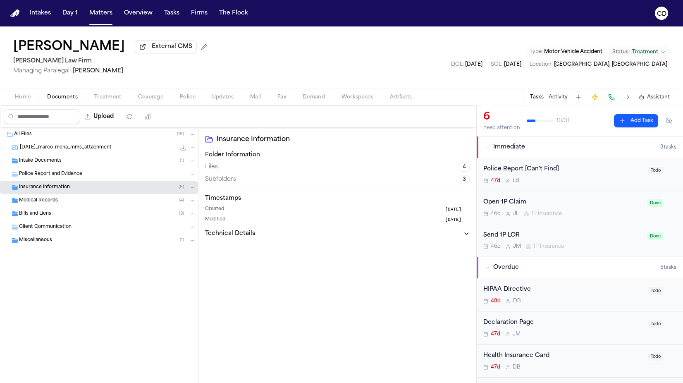
click at [74, 189] on div "Insurance Information ( 8 )" at bounding box center [107, 187] width 177 height 7
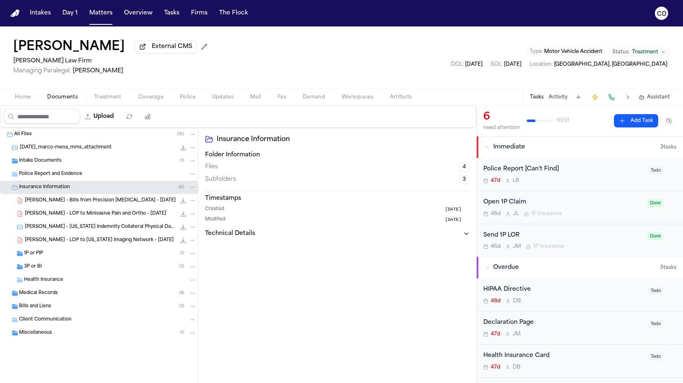
click at [70, 257] on div "1P or PIP ( 1 )" at bounding box center [110, 253] width 172 height 7
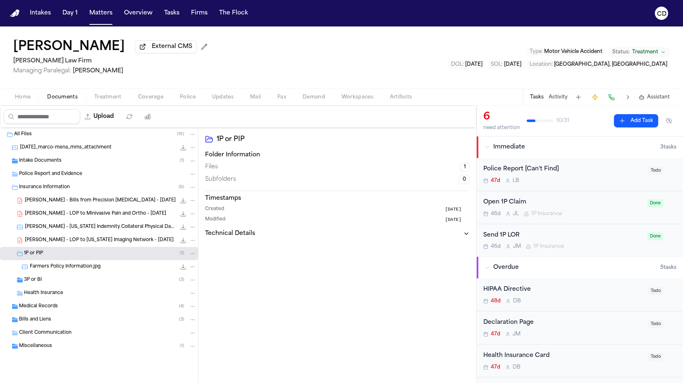
click at [70, 257] on div "1P or PIP ( 1 )" at bounding box center [110, 253] width 172 height 7
click at [69, 270] on div "3P or BI ( 3 )" at bounding box center [110, 266] width 172 height 7
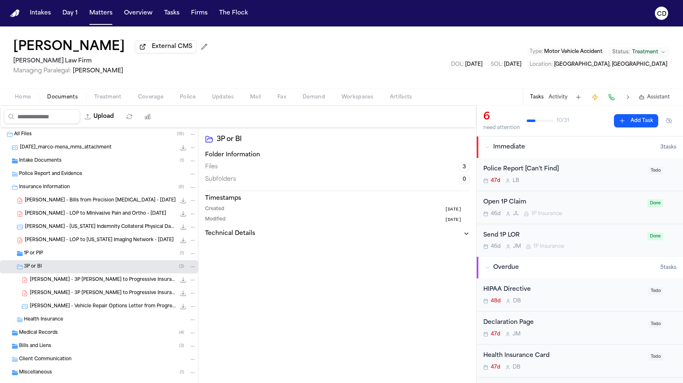
click at [69, 270] on div "3P or BI ( 3 )" at bounding box center [110, 266] width 172 height 7
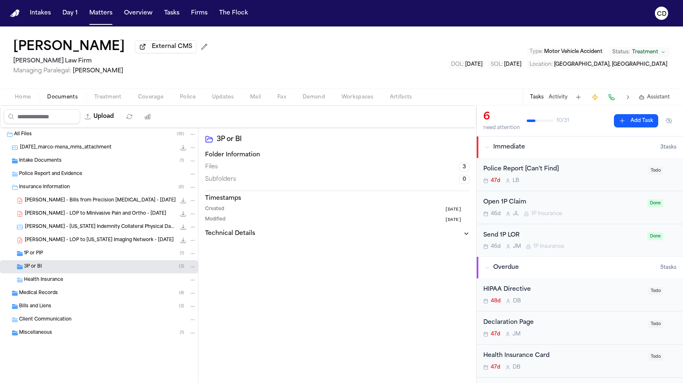
click at [141, 104] on div "Home Documents Treatment Coverage Police Updates Mail Fax Demand Workspaces Art…" at bounding box center [341, 96] width 683 height 17
click at [146, 100] on span "Coverage" at bounding box center [150, 97] width 25 height 7
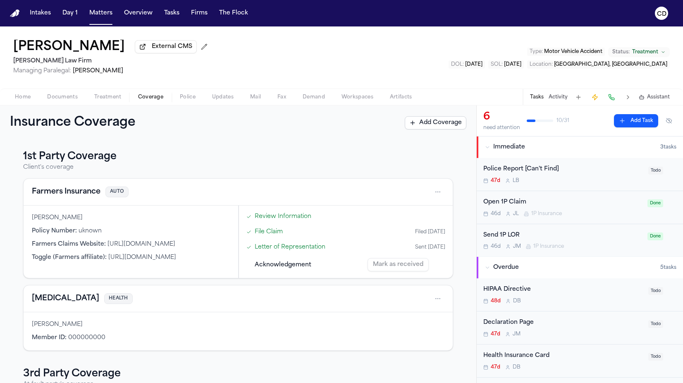
scroll to position [129, 0]
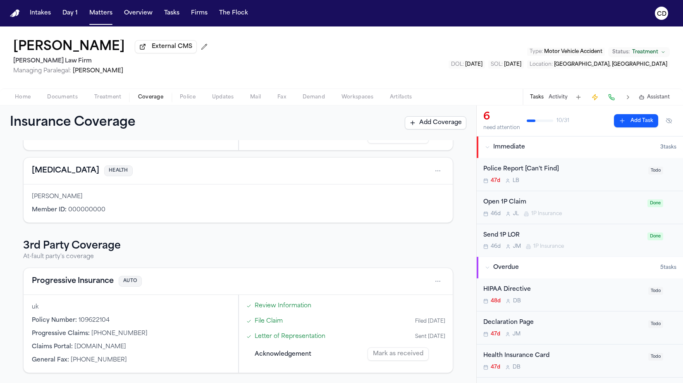
click at [85, 280] on button "Progressive Insurance" at bounding box center [73, 281] width 82 height 12
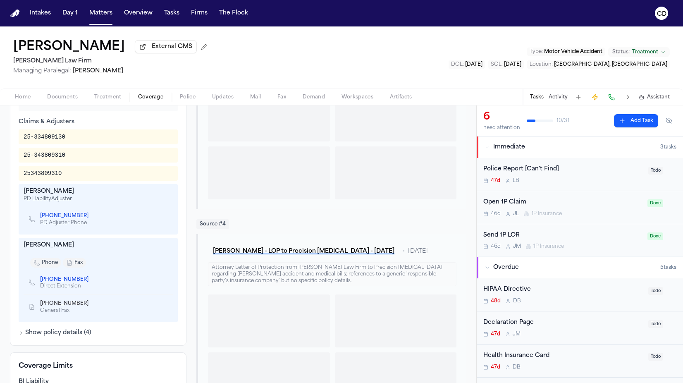
scroll to position [301, 0]
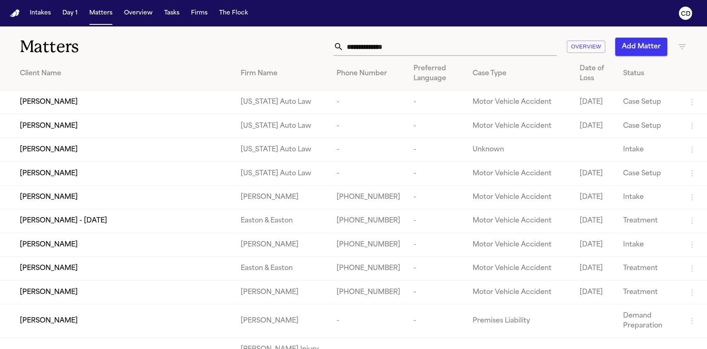
click at [226, 36] on div "Matters Overview Add Matter" at bounding box center [353, 41] width 707 height 31
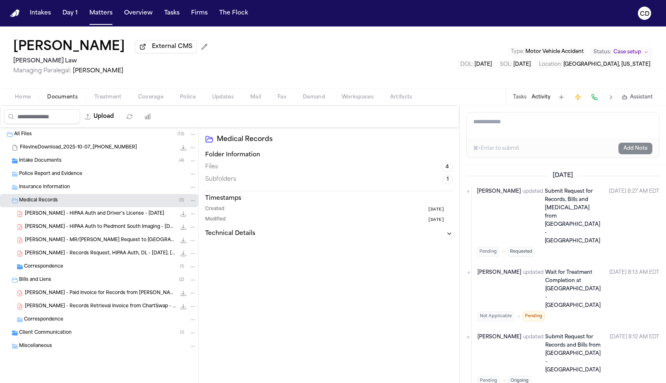
click at [283, 99] on span "Fax" at bounding box center [281, 97] width 9 height 7
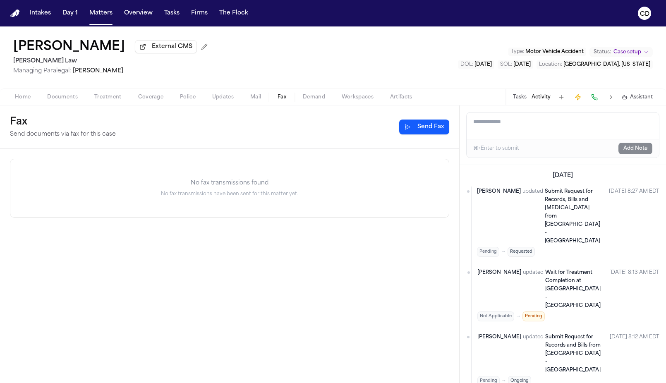
click at [62, 98] on span "Documents" at bounding box center [62, 97] width 31 height 7
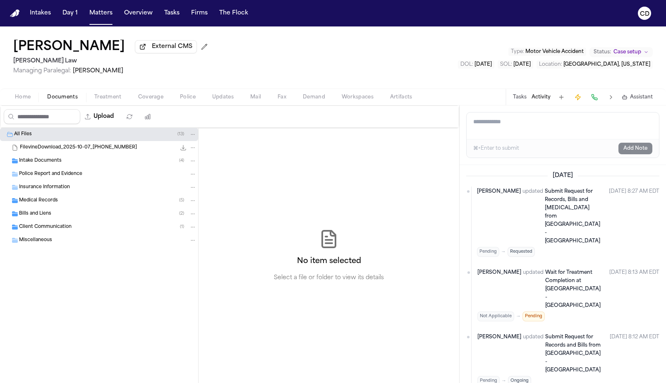
click at [24, 100] on span "Home" at bounding box center [23, 97] width 16 height 7
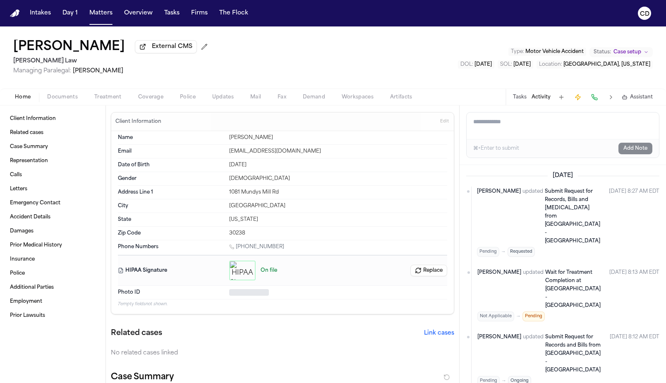
click at [70, 105] on div "Home Documents Treatment Coverage Police Updates Mail Fax Demand Workspaces Art…" at bounding box center [333, 96] width 666 height 17
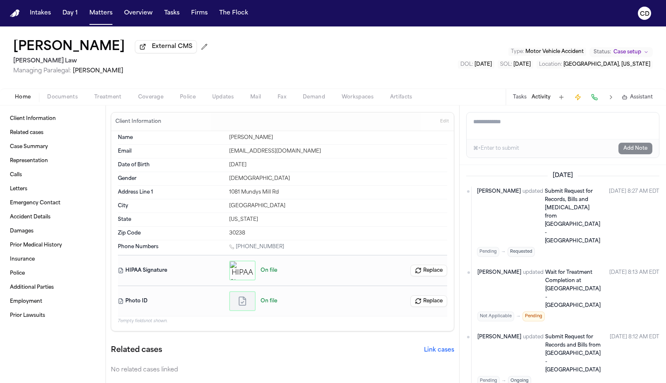
click at [71, 97] on span "Documents" at bounding box center [62, 97] width 31 height 7
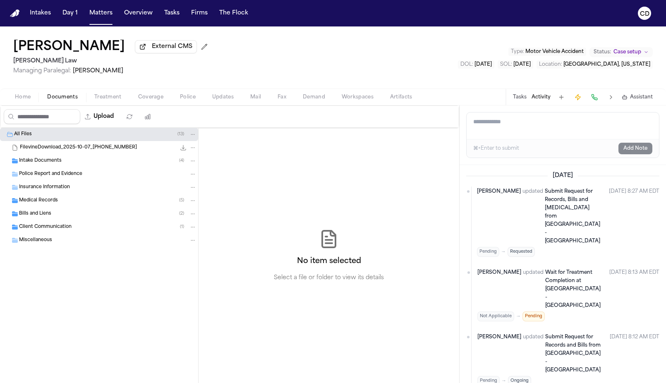
click at [88, 202] on div "Medical Records ( 5 )" at bounding box center [107, 200] width 177 height 7
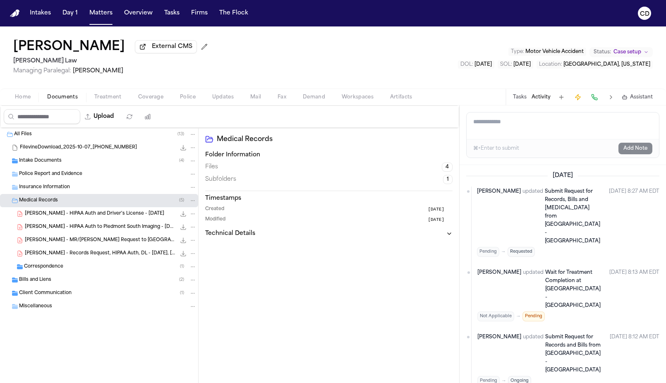
click at [182, 241] on icon "File: K. Massengale - MR/Bills Request to Piedmont Fayetteville Hospital - 10.9…" at bounding box center [183, 240] width 7 height 7
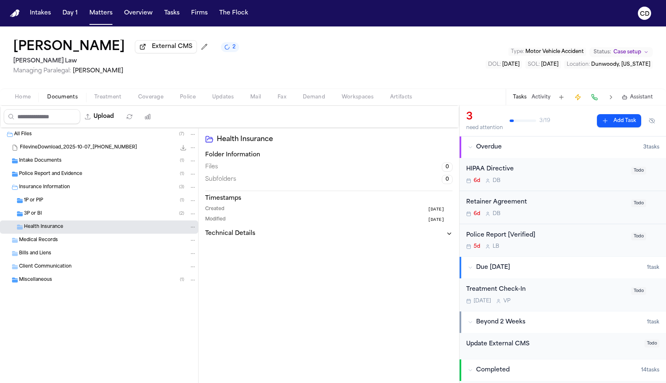
click at [140, 99] on span "Coverage" at bounding box center [150, 97] width 25 height 7
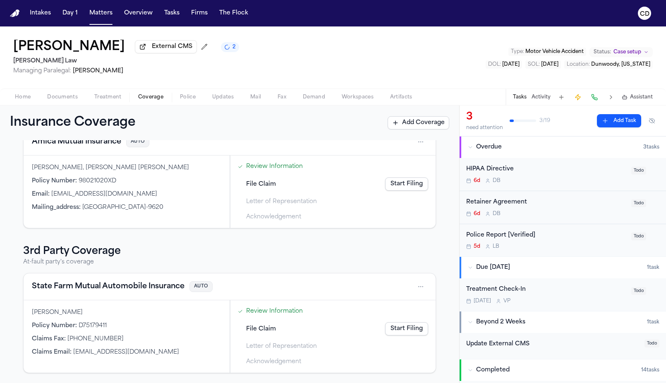
scroll to position [52, 0]
click at [116, 287] on button "State Farm Mutual Automobile Insurance" at bounding box center [108, 287] width 153 height 12
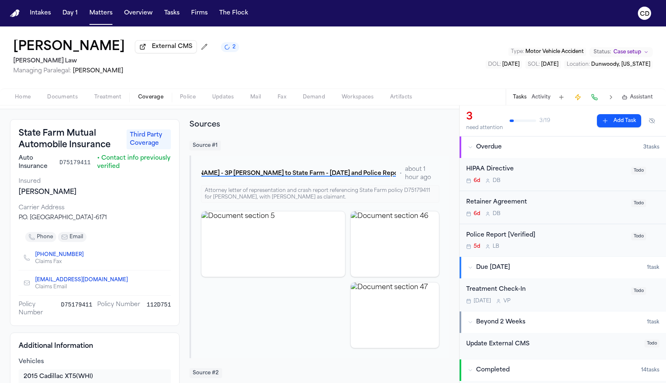
scroll to position [6, 0]
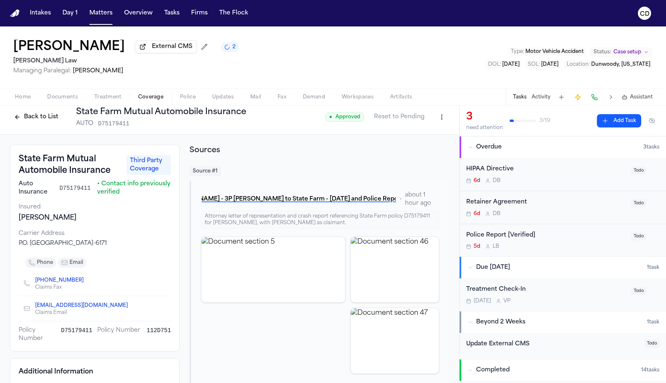
click at [52, 284] on link "[PHONE_NUMBER]" at bounding box center [59, 280] width 48 height 7
click at [42, 266] on span "phone" at bounding box center [45, 262] width 16 height 7
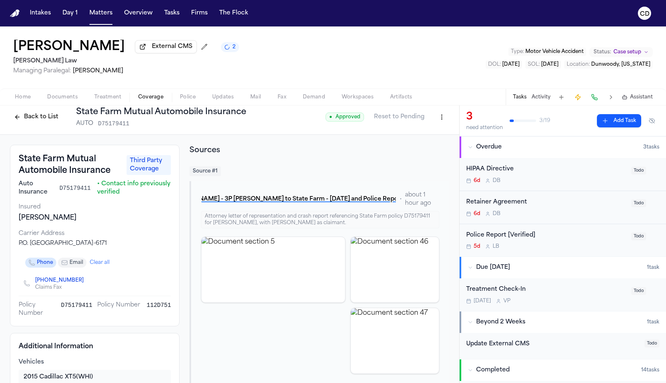
click at [37, 265] on span "phone" at bounding box center [45, 262] width 16 height 7
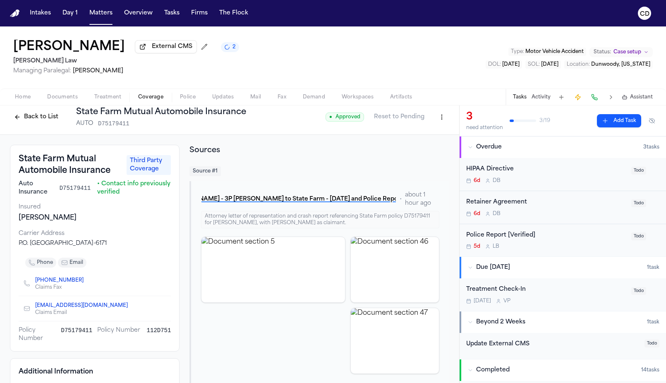
click at [67, 283] on link "[PHONE_NUMBER]" at bounding box center [59, 280] width 48 height 7
click at [52, 100] on span "Documents" at bounding box center [62, 97] width 31 height 7
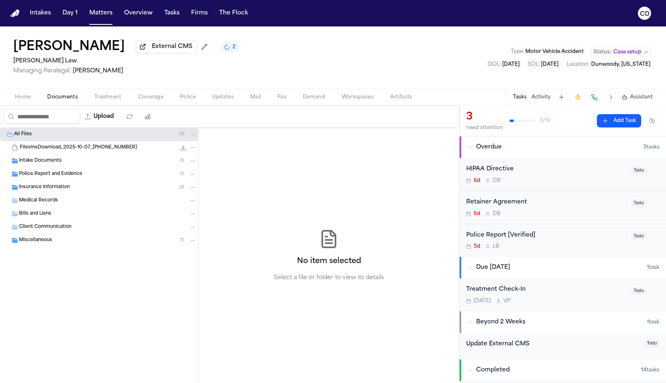
click at [76, 160] on div "Intake Documents ( 1 )" at bounding box center [107, 160] width 177 height 7
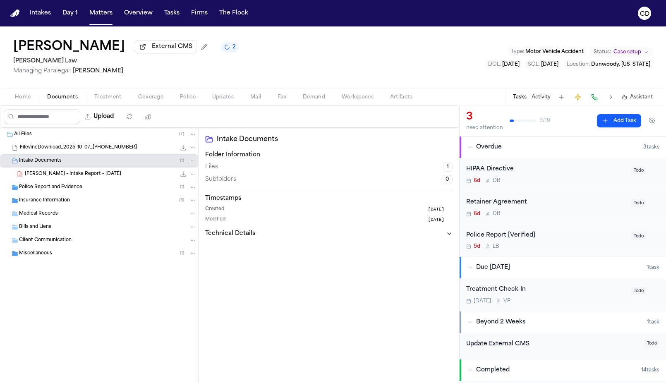
click at [184, 177] on icon "File: J. Hamner - Intake Report - 10.7.25" at bounding box center [183, 174] width 7 height 7
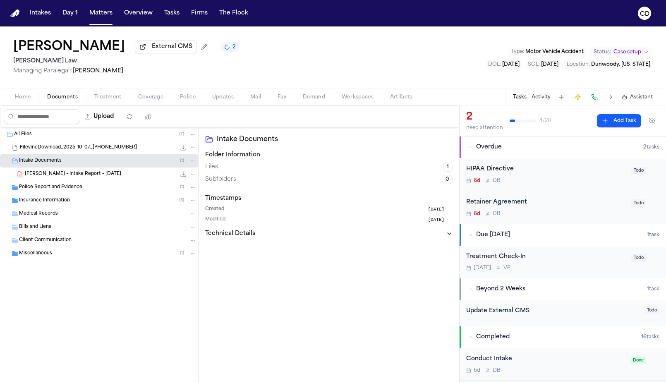
click at [106, 206] on div "Insurance Information ( 3 )" at bounding box center [99, 200] width 198 height 13
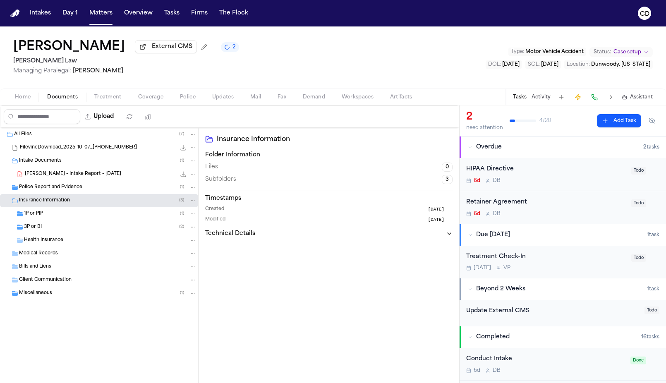
click at [102, 213] on div "1P or PIP ( 1 )" at bounding box center [110, 213] width 172 height 7
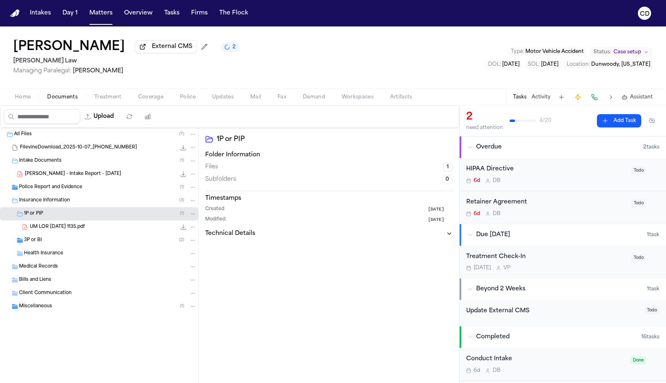
click at [98, 217] on div "1P or PIP ( 1 )" at bounding box center [110, 213] width 172 height 7
click at [94, 230] on div "3P or BI ( 2 )" at bounding box center [110, 226] width 172 height 7
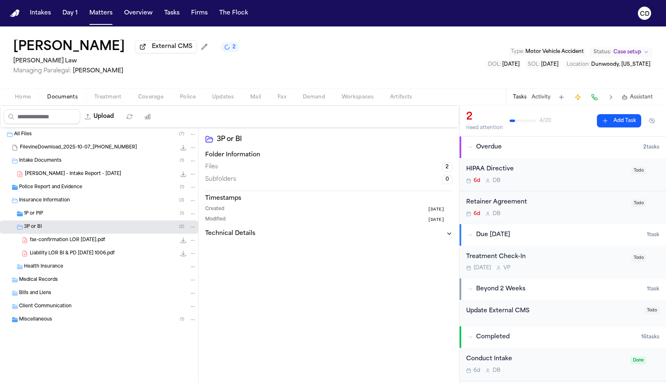
click at [94, 230] on div "3P or BI ( 2 )" at bounding box center [110, 226] width 172 height 7
click at [143, 104] on div "Home Documents Treatment Coverage Police Updates Mail Fax Demand Workspaces Art…" at bounding box center [333, 96] width 666 height 17
click at [151, 97] on span "Coverage" at bounding box center [150, 97] width 25 height 7
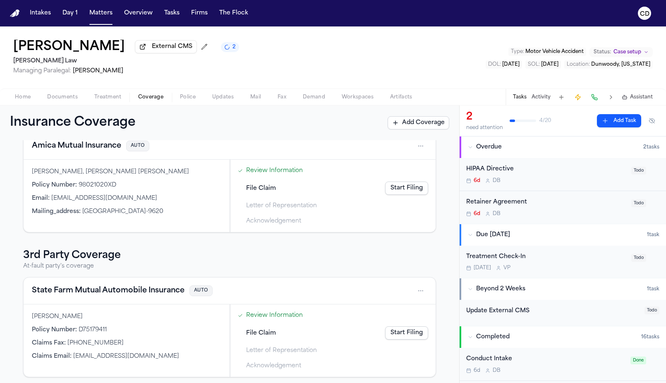
scroll to position [52, 0]
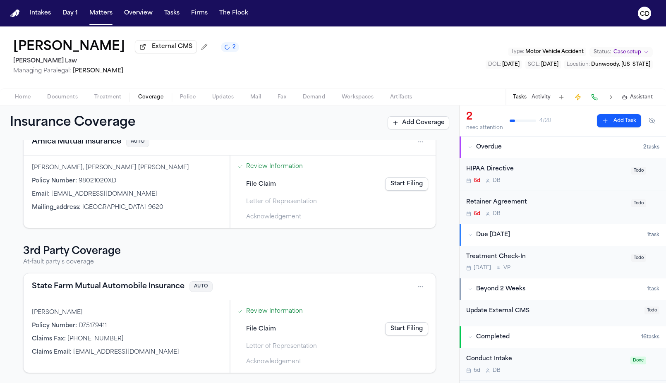
click at [129, 284] on button "State Farm Mutual Automobile Insurance" at bounding box center [108, 287] width 153 height 12
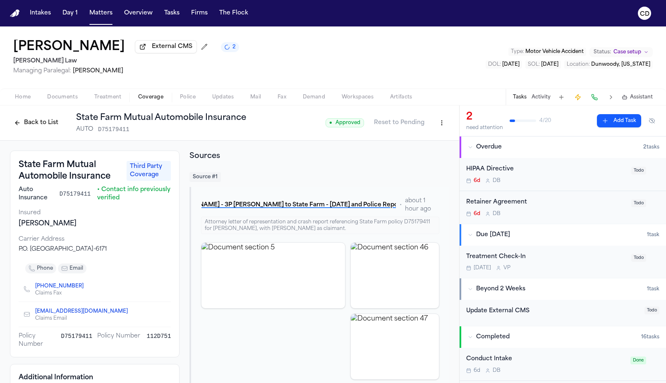
click at [662, 37] on div "[PERSON_NAME] External CMS 2 [PERSON_NAME] Law Managing Paralegal: [PERSON_NAME…" at bounding box center [333, 57] width 666 height 62
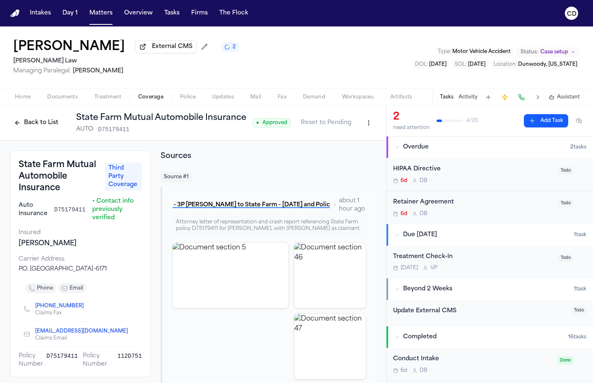
click at [22, 121] on button "Back to List" at bounding box center [36, 122] width 53 height 13
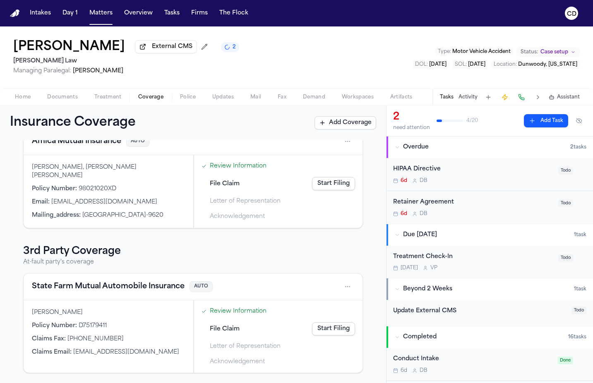
scroll to position [52, 0]
click at [142, 290] on button "State Farm Mutual Automobile Insurance" at bounding box center [108, 287] width 153 height 12
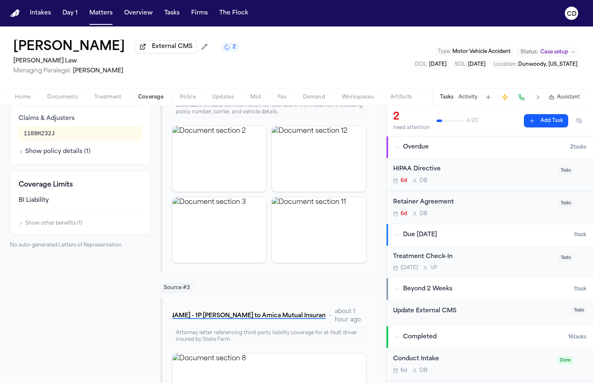
scroll to position [265, 0]
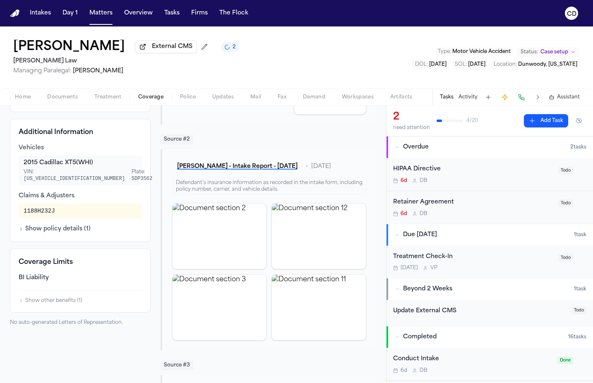
click at [63, 98] on span "Documents" at bounding box center [62, 97] width 31 height 7
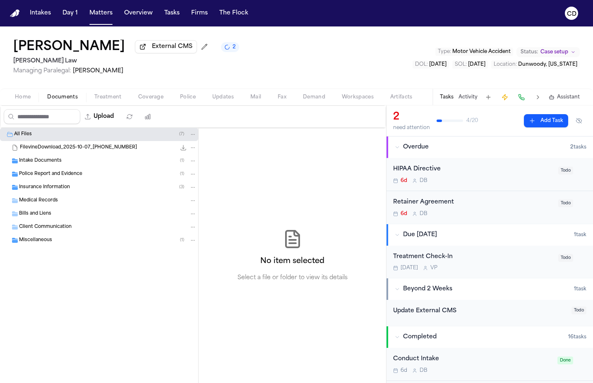
click at [154, 99] on span "Coverage" at bounding box center [150, 97] width 25 height 7
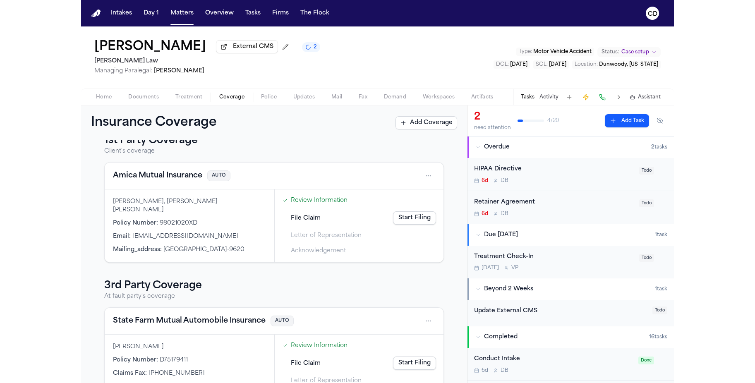
scroll to position [52, 0]
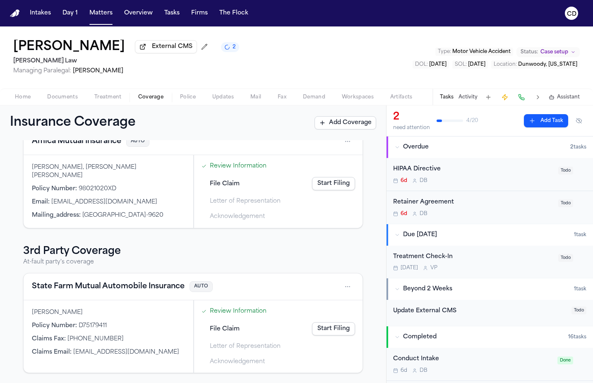
click at [122, 291] on button "State Farm Mutual Automobile Insurance" at bounding box center [108, 287] width 153 height 12
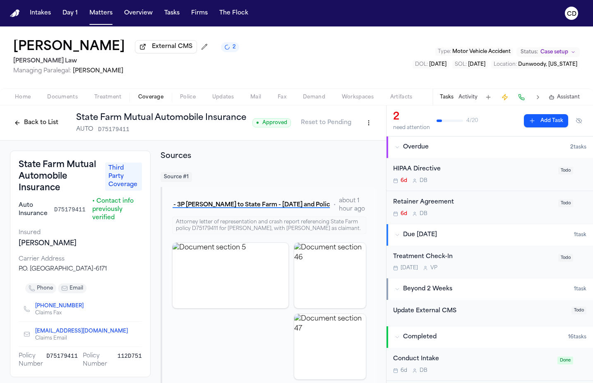
click at [370, 129] on div "Back to List State Farm Mutual Automobile Insurance AUTO D75179411 ● Approved R…" at bounding box center [193, 122] width 386 height 35
click at [361, 127] on html "Intakes Day 1 Matters Overview Tasks Firms The Flock CD [PERSON_NAME] External …" at bounding box center [296, 191] width 593 height 383
click at [342, 143] on div "Edit Coverage" at bounding box center [333, 142] width 69 height 13
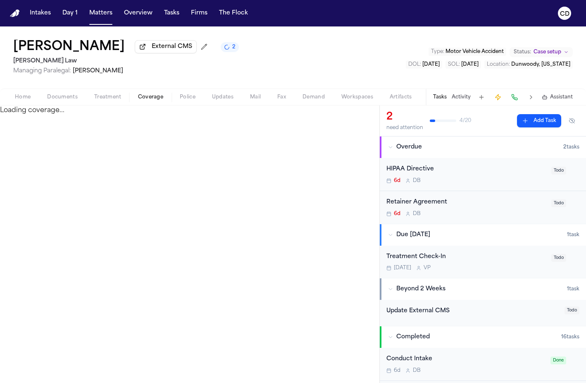
select select "**********"
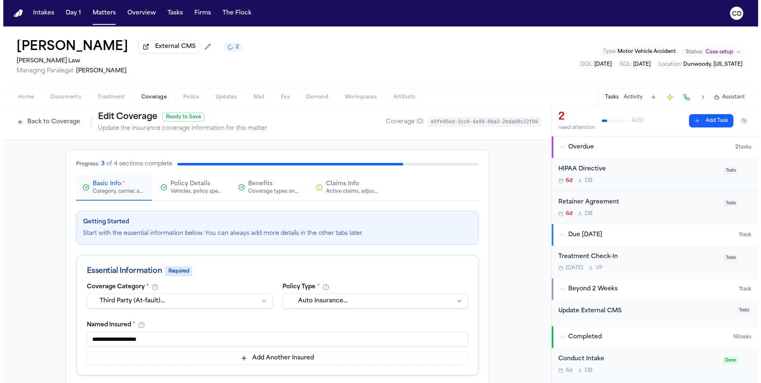
scroll to position [2, 0]
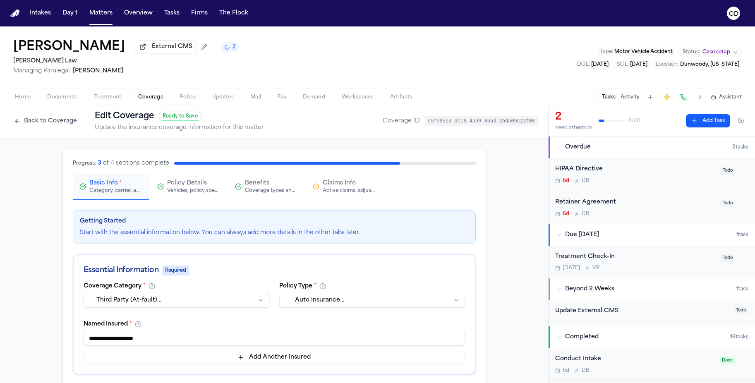
click at [266, 184] on div "Benefits Coverage types and limits" at bounding box center [271, 186] width 53 height 15
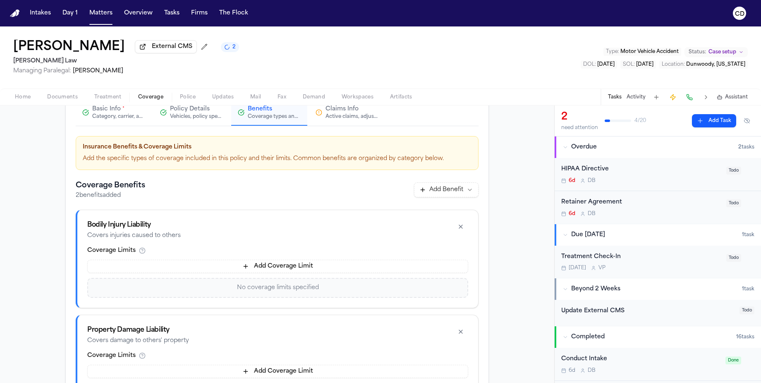
scroll to position [78, 0]
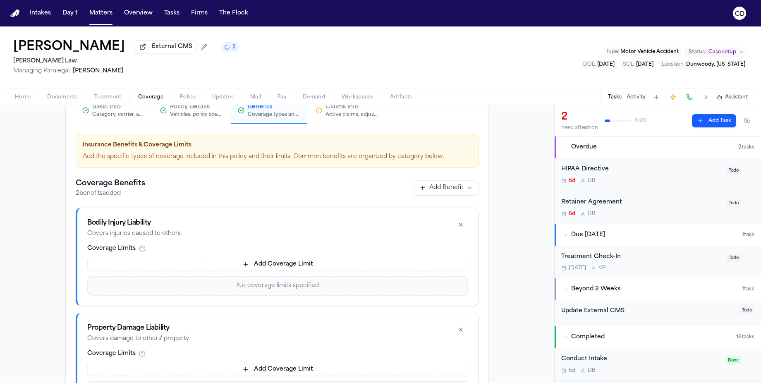
click at [256, 270] on button "Add Coverage Limit" at bounding box center [277, 264] width 381 height 13
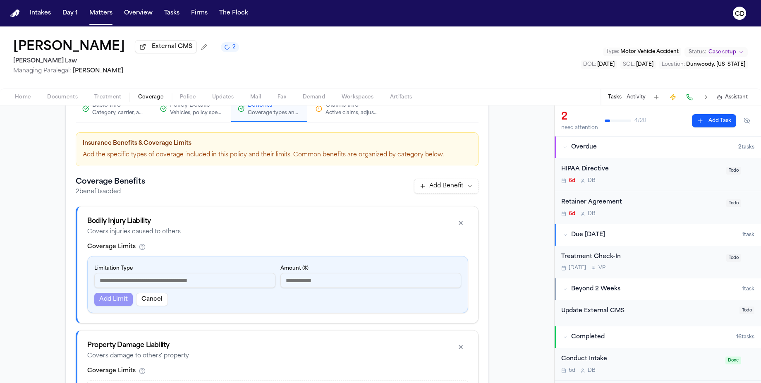
click at [176, 280] on input at bounding box center [184, 280] width 181 height 15
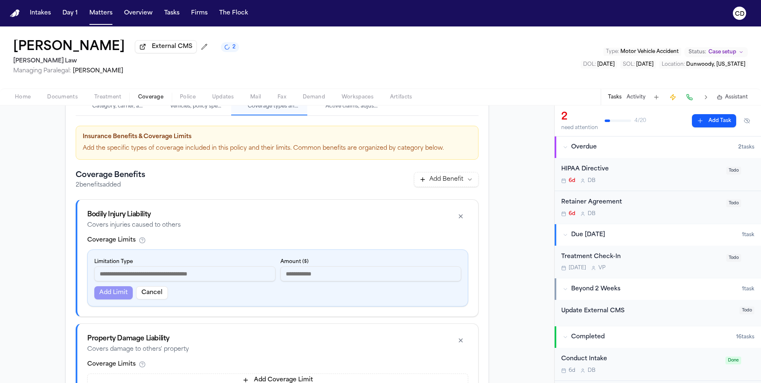
scroll to position [88, 0]
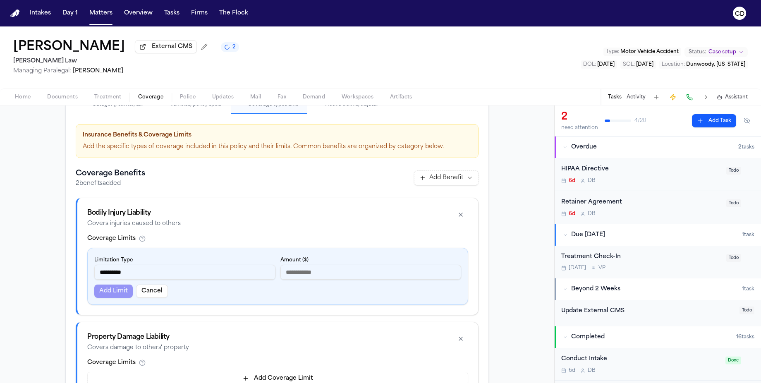
type input "**********"
type input "*********"
click at [118, 292] on button "Add Limit" at bounding box center [113, 290] width 38 height 13
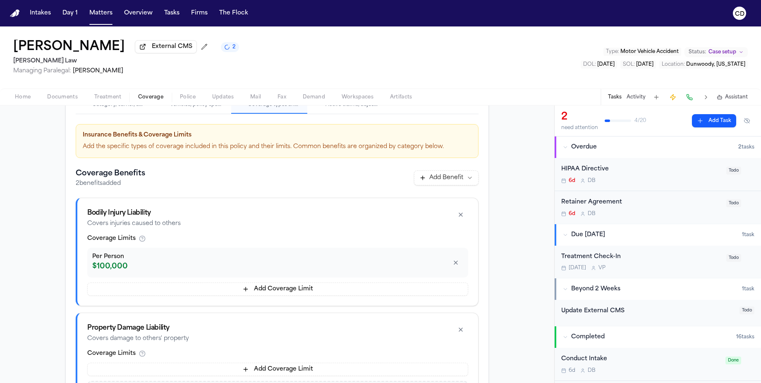
click at [255, 292] on button "Add Coverage Limit" at bounding box center [277, 288] width 381 height 13
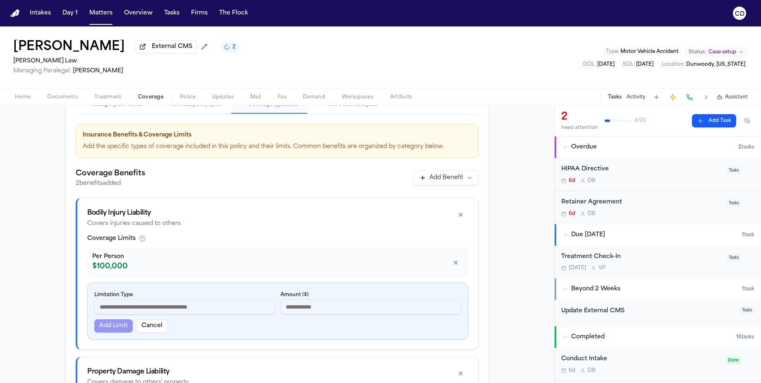
click at [235, 304] on input at bounding box center [184, 306] width 181 height 15
type input "**********"
type input "******"
click at [112, 330] on button "Add Limit" at bounding box center [113, 325] width 38 height 13
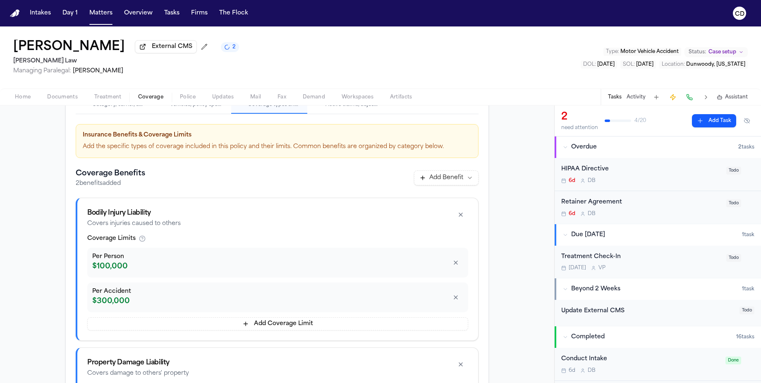
scroll to position [208, 0]
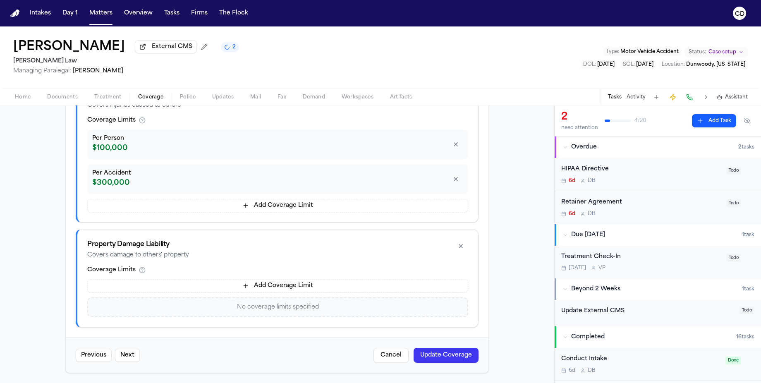
click at [250, 285] on button "Add Coverage Limit" at bounding box center [277, 285] width 381 height 13
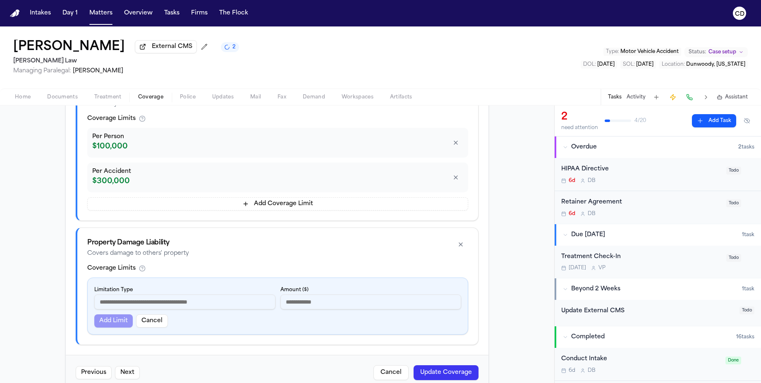
click at [197, 300] on input at bounding box center [184, 301] width 181 height 15
type input "******"
click at [214, 304] on input at bounding box center [184, 301] width 181 height 15
type input "**********"
click at [114, 326] on button "Add Limit" at bounding box center [113, 320] width 38 height 13
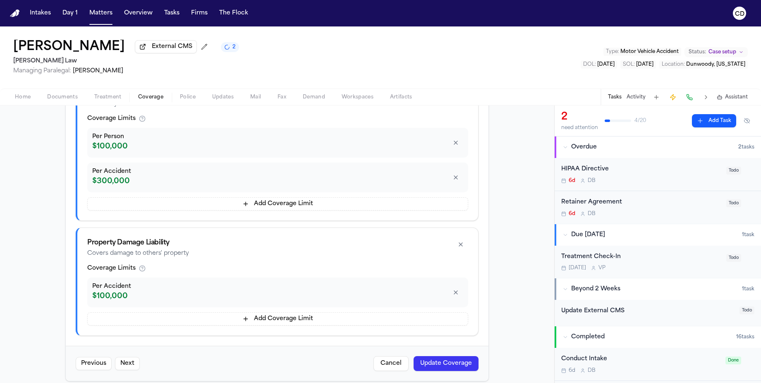
click at [462, 361] on button "Update Coverage" at bounding box center [445, 363] width 65 height 15
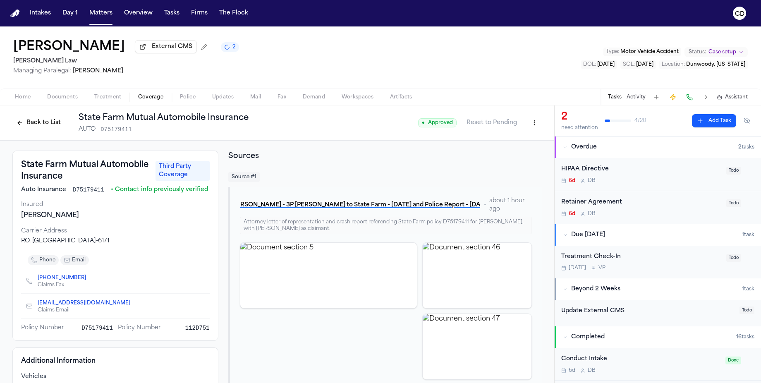
click at [530, 122] on html "Intakes Day 1 Matters Overview Tasks Firms The Flock CD Joe Hamner External CMS…" at bounding box center [380, 191] width 761 height 383
click at [505, 139] on div "Edit Coverage" at bounding box center [501, 142] width 69 height 13
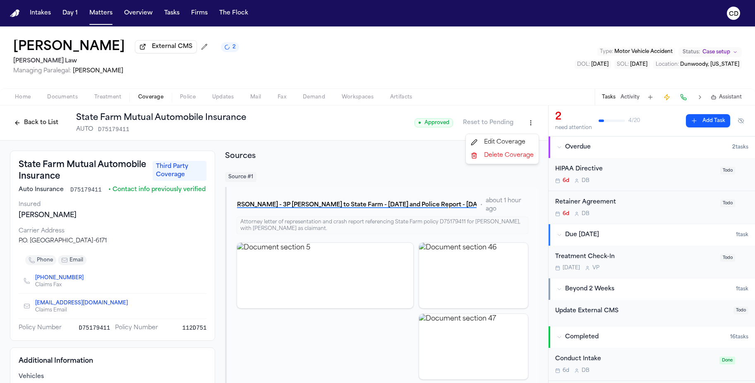
select select "**********"
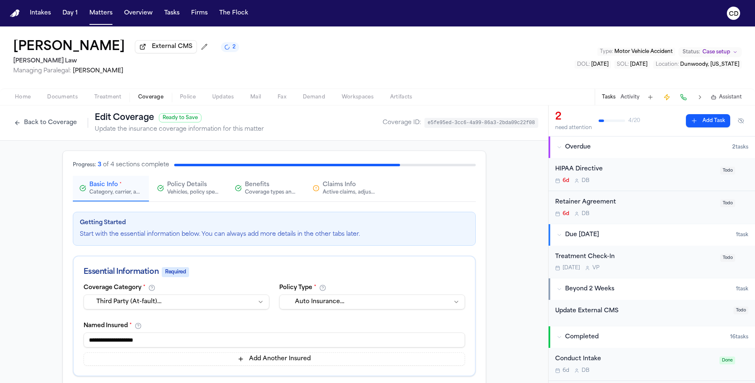
click at [369, 198] on button "Claims Info Active claims, adjusters, and subrogation details" at bounding box center [344, 189] width 76 height 26
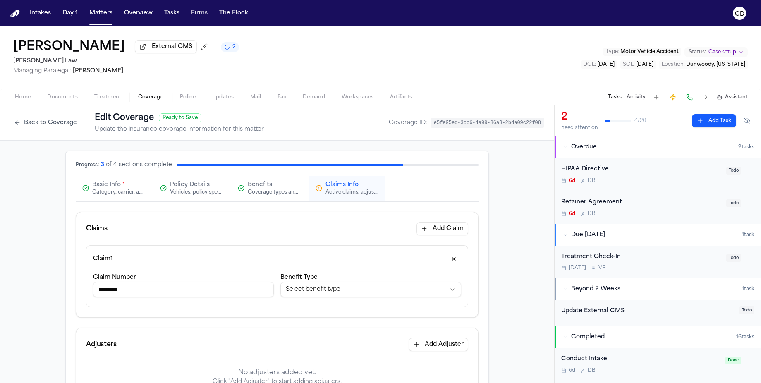
click at [277, 194] on div "Coverage types and limits" at bounding box center [274, 192] width 53 height 7
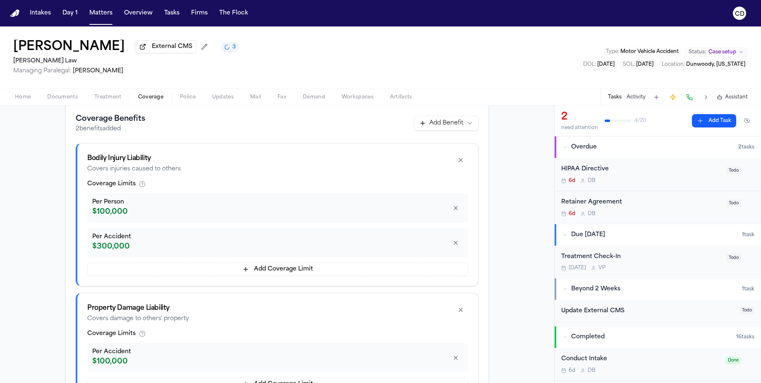
scroll to position [142, 0]
click at [416, 156] on div "Bodily Injury Liability Covers injuries caused to others" at bounding box center [277, 164] width 381 height 20
drag, startPoint x: 274, startPoint y: 213, endPoint x: 240, endPoint y: 199, distance: 37.1
click at [274, 213] on div "$100,000" at bounding box center [268, 213] width 353 height 12
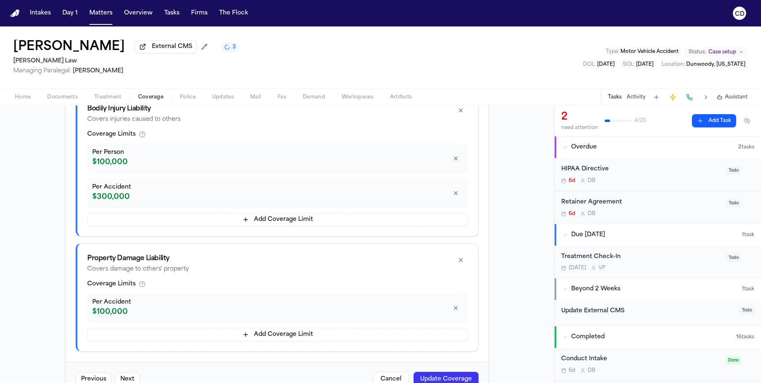
scroll to position [217, 0]
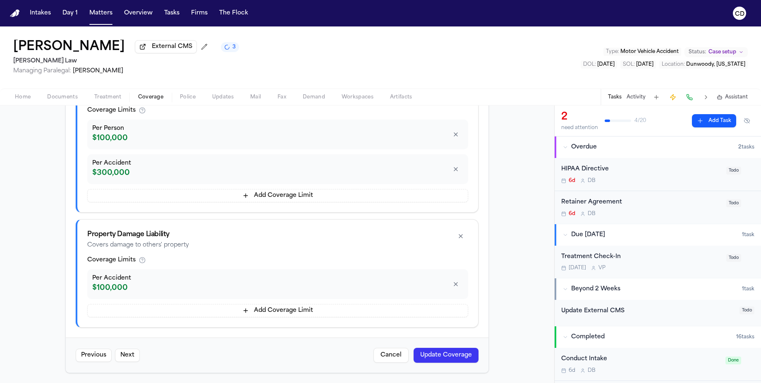
click at [421, 353] on button "Update Coverage" at bounding box center [445, 355] width 65 height 15
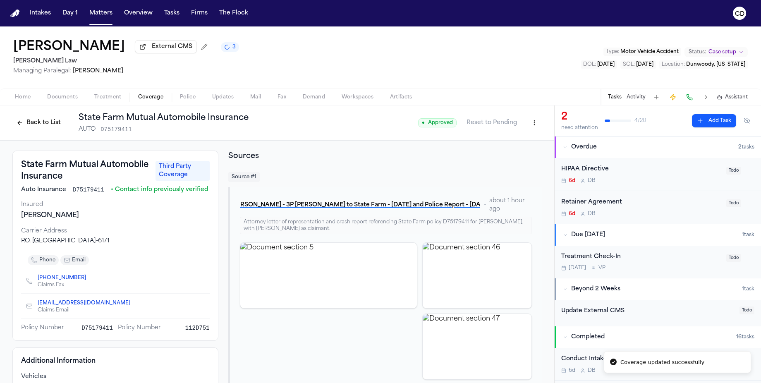
click at [527, 126] on html "Coverage updated successfully Intakes Day 1 Matters Overview Tasks Firms The Fl…" at bounding box center [380, 191] width 761 height 383
click at [514, 139] on div "Edit Coverage" at bounding box center [501, 142] width 69 height 13
select select "**********"
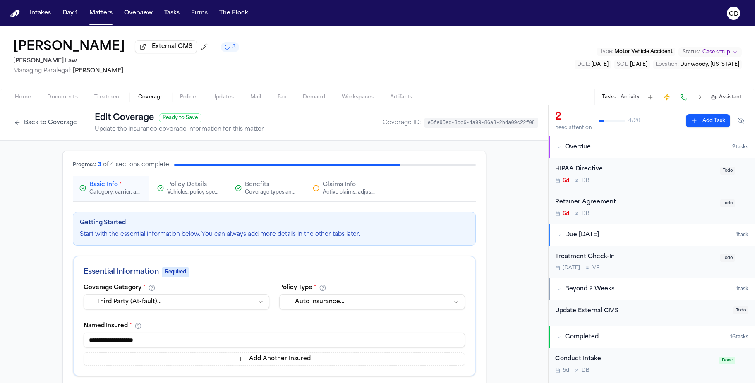
drag, startPoint x: 291, startPoint y: 203, endPoint x: 280, endPoint y: 194, distance: 14.1
click at [290, 202] on div "Basic Info * Category, carrier, and policy holder information Policy Details Ve…" at bounding box center [274, 189] width 403 height 26
click at [280, 194] on div "Coverage types and limits" at bounding box center [271, 192] width 53 height 7
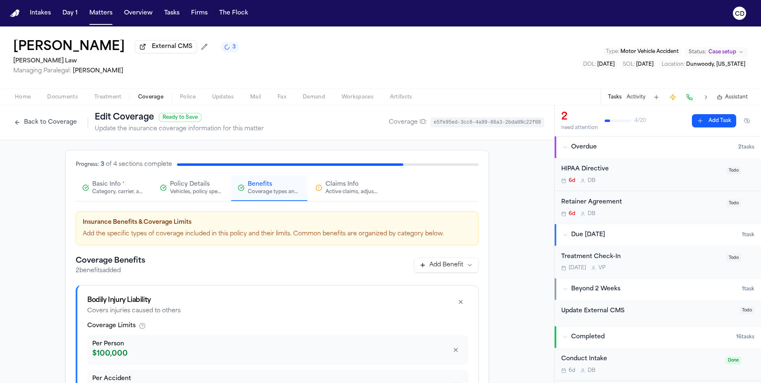
scroll to position [82, 0]
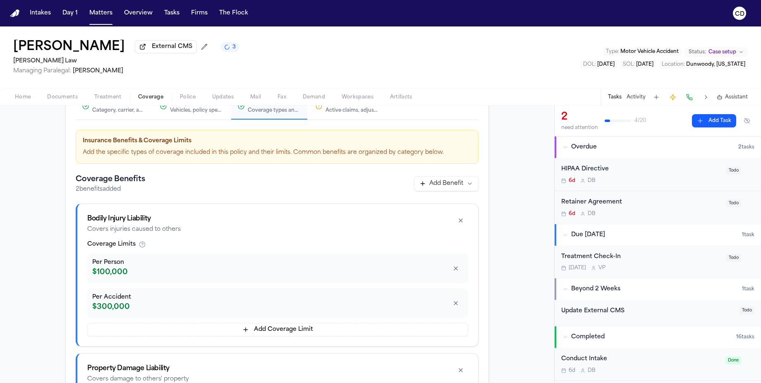
drag, startPoint x: 221, startPoint y: 244, endPoint x: 185, endPoint y: 239, distance: 36.7
click at [213, 244] on div "Coverage Limits" at bounding box center [277, 244] width 381 height 8
click at [273, 332] on button "Add Coverage Limit" at bounding box center [277, 329] width 381 height 13
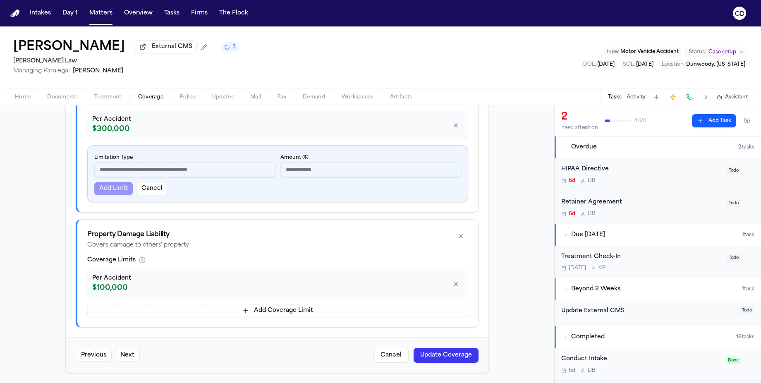
click at [141, 193] on button "Cancel" at bounding box center [152, 188] width 32 height 13
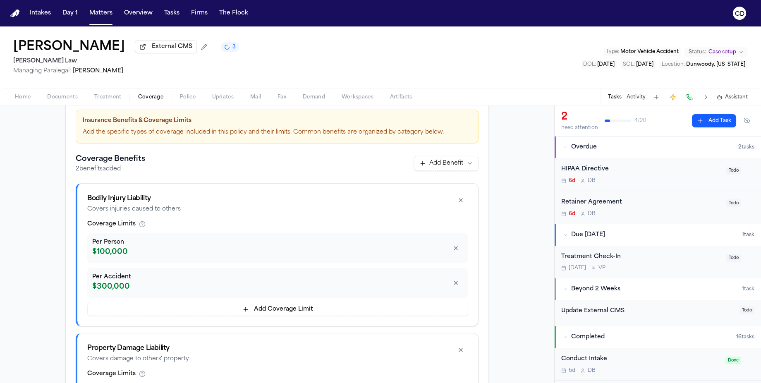
scroll to position [55, 0]
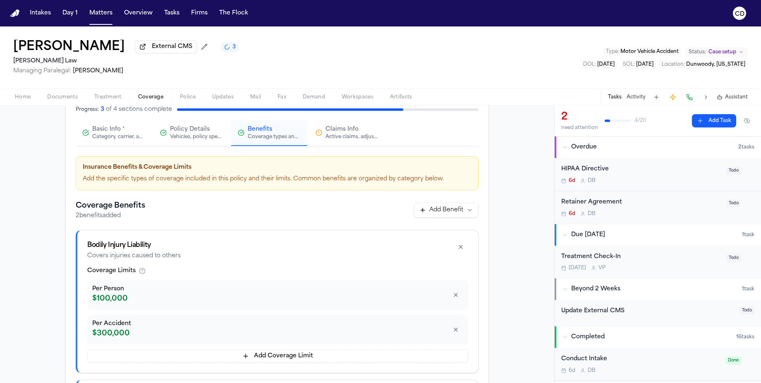
click at [339, 133] on span "Claims Info" at bounding box center [341, 129] width 33 height 8
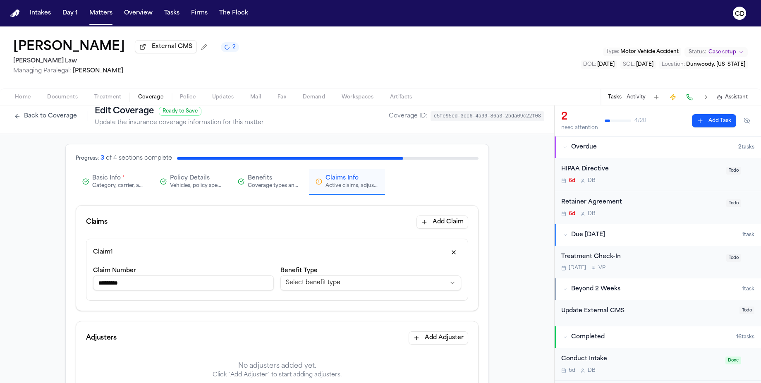
click at [202, 182] on span "Policy Details" at bounding box center [190, 178] width 40 height 8
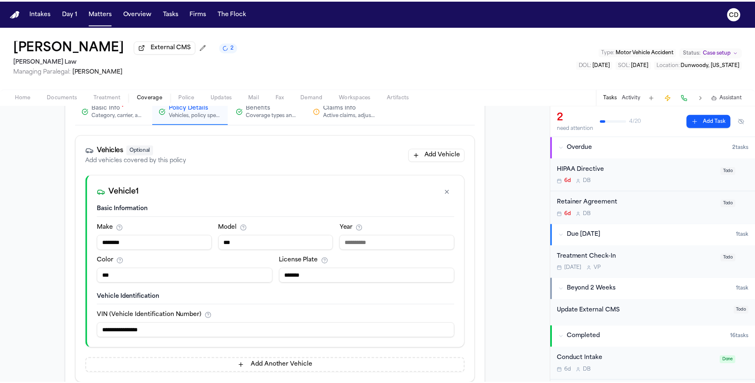
scroll to position [0, 0]
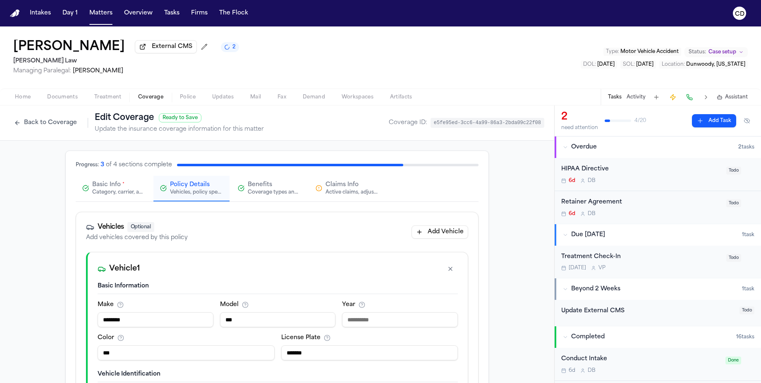
click at [115, 191] on div "Category, carrier, and policy holder information" at bounding box center [118, 192] width 53 height 7
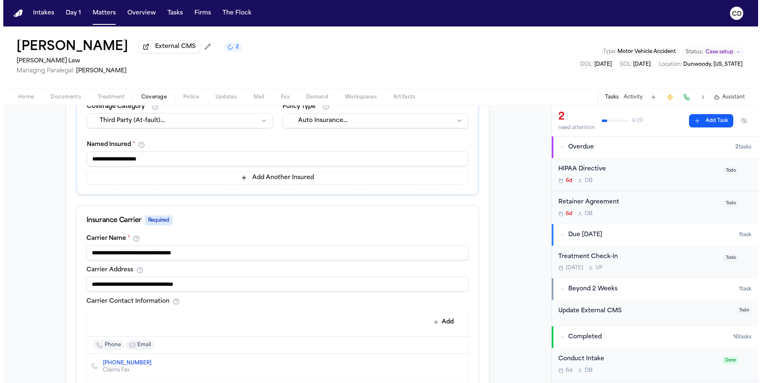
scroll to position [382, 0]
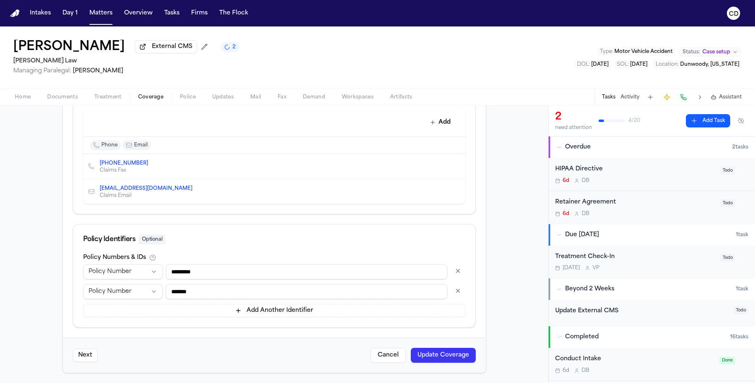
click at [454, 357] on button "Update Coverage" at bounding box center [443, 355] width 65 height 15
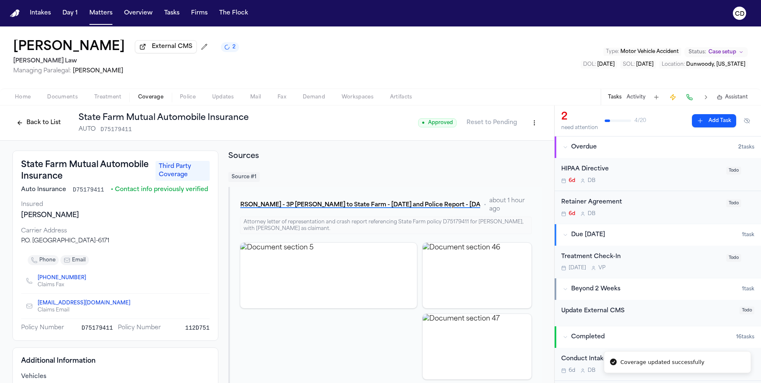
click at [40, 129] on button "Back to List" at bounding box center [38, 122] width 53 height 13
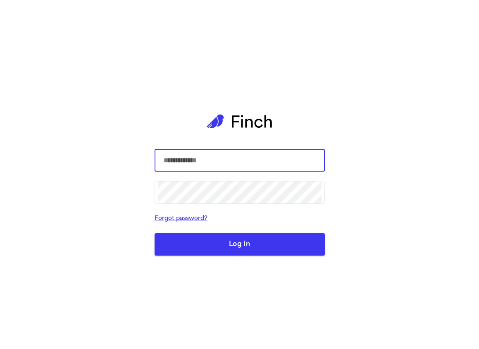
click at [237, 164] on input "text" at bounding box center [240, 160] width 164 height 23
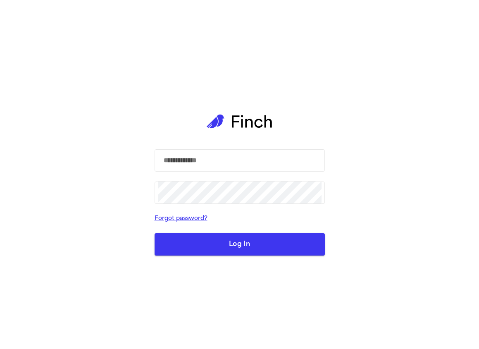
type input "**********"
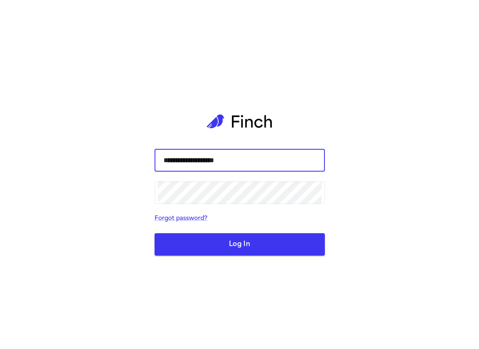
click at [308, 250] on button "Log In" at bounding box center [240, 244] width 170 height 22
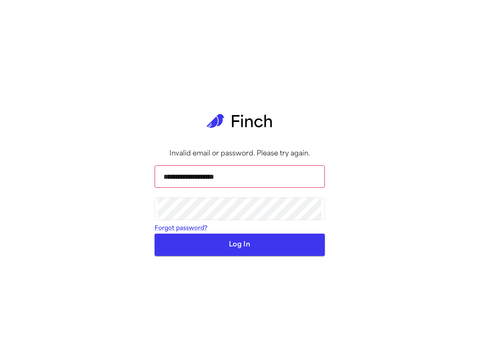
click at [261, 256] on button "Log In" at bounding box center [240, 245] width 170 height 22
drag, startPoint x: 325, startPoint y: 114, endPoint x: 324, endPoint y: 105, distance: 9.6
click at [325, 112] on main "**********" at bounding box center [240, 174] width 184 height 349
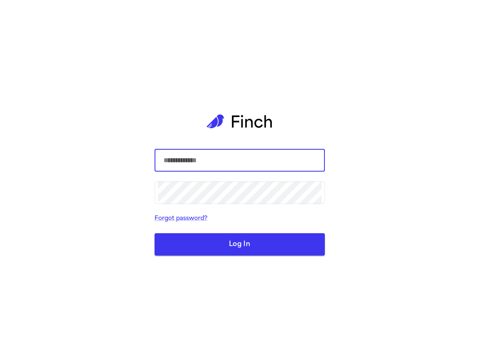
type input "**********"
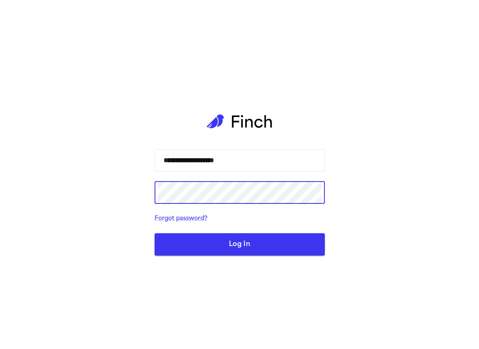
click at [155, 233] on button "Log In" at bounding box center [240, 244] width 170 height 22
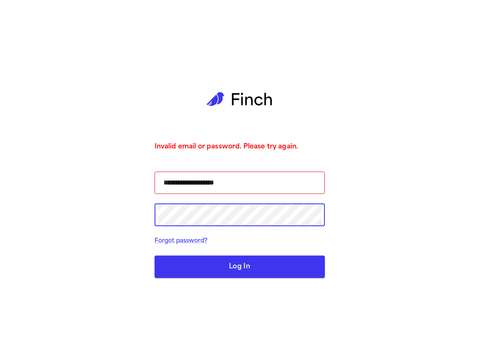
drag, startPoint x: 208, startPoint y: 83, endPoint x: 170, endPoint y: 28, distance: 67.0
click at [208, 83] on icon at bounding box center [240, 99] width 66 height 56
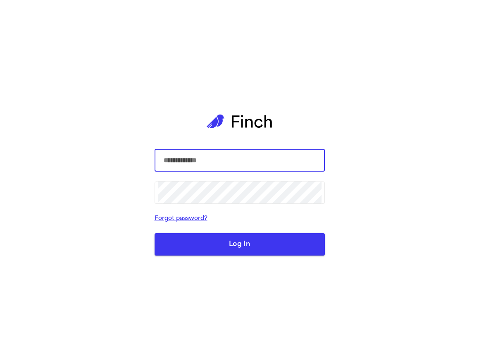
click at [0, 349] on com-1password-button at bounding box center [0, 349] width 0 height 0
click at [279, 141] on div "​ ​ Forgot password? Log In" at bounding box center [240, 174] width 170 height 349
click at [269, 164] on input "text" at bounding box center [240, 160] width 164 height 23
type input "**********"
click at [322, 199] on div "​" at bounding box center [240, 193] width 170 height 22
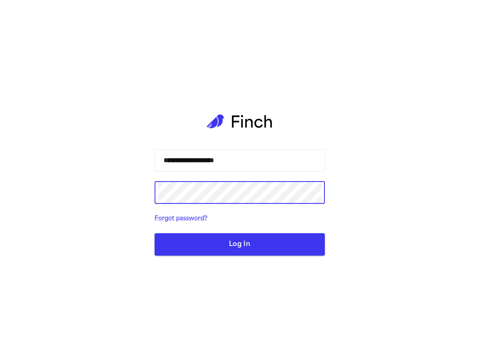
click at [268, 249] on button "Log In" at bounding box center [240, 244] width 170 height 22
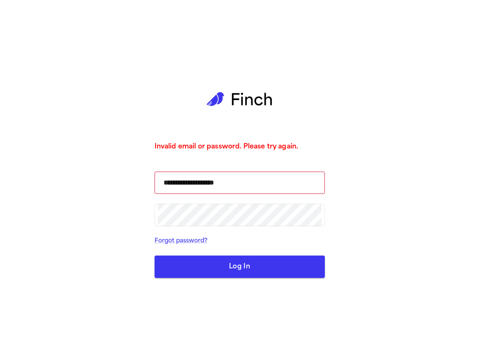
click at [341, 212] on div "**********" at bounding box center [239, 174] width 479 height 349
click at [199, 241] on link "Forgot password?" at bounding box center [240, 241] width 170 height 10
click at [298, 126] on div "**********" at bounding box center [240, 174] width 170 height 349
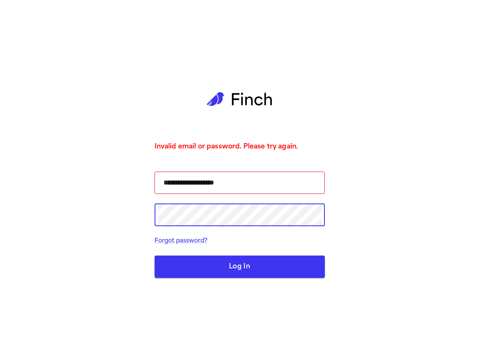
scroll to position [0, 0]
click at [248, 122] on icon at bounding box center [240, 99] width 66 height 56
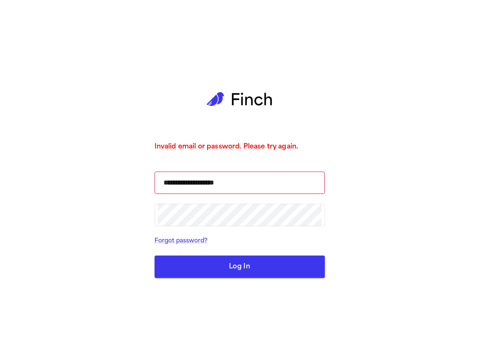
click at [212, 227] on form "**********" at bounding box center [240, 225] width 170 height 107
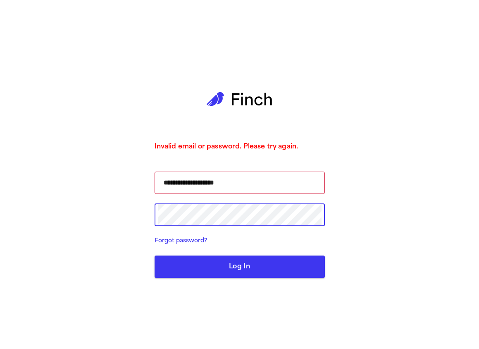
click at [384, 101] on div "**********" at bounding box center [239, 174] width 479 height 349
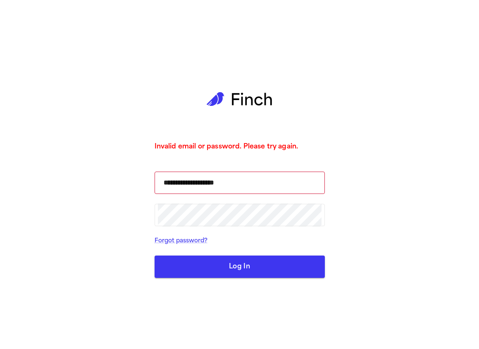
click at [265, 269] on button "Log In" at bounding box center [240, 267] width 170 height 22
click at [254, 277] on button "Log In" at bounding box center [240, 267] width 170 height 22
click at [172, 243] on link "Forgot password?" at bounding box center [240, 241] width 170 height 10
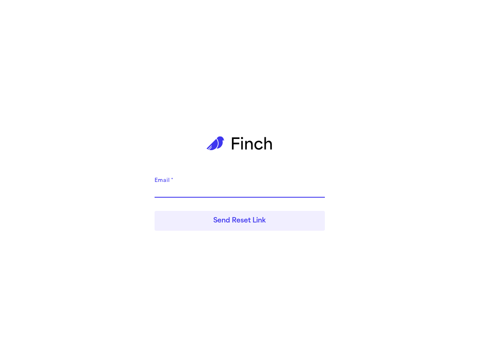
click at [246, 194] on input "Email   *" at bounding box center [240, 190] width 170 height 13
type input "**********"
click at [251, 217] on button "Send Reset Link" at bounding box center [240, 221] width 170 height 20
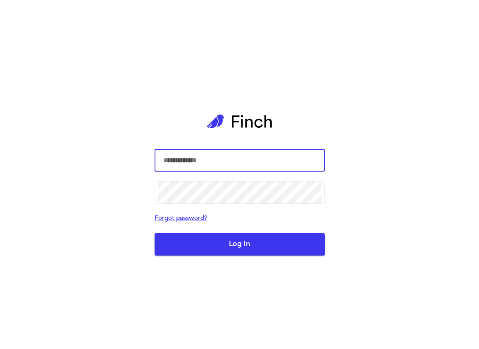
click at [249, 159] on input "text" at bounding box center [240, 160] width 164 height 23
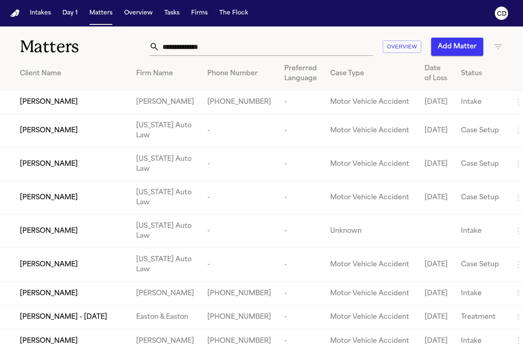
click at [286, 42] on input "text" at bounding box center [265, 47] width 213 height 18
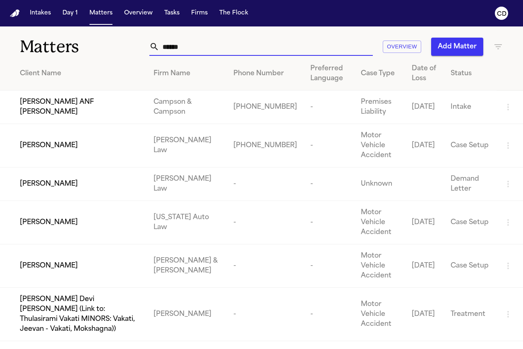
type input "******"
click at [73, 153] on td "[PERSON_NAME]" at bounding box center [73, 145] width 147 height 43
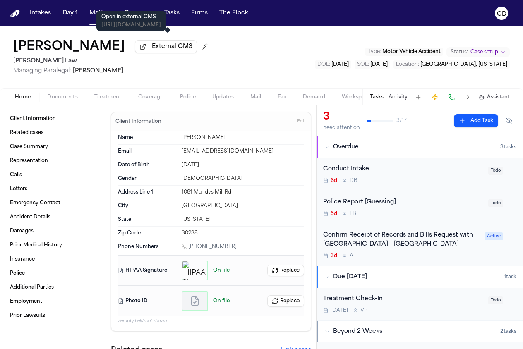
click at [179, 47] on span "External CMS" at bounding box center [172, 47] width 41 height 8
drag, startPoint x: 282, startPoint y: 53, endPoint x: 256, endPoint y: 41, distance: 27.6
click at [282, 53] on div "[PERSON_NAME] External CMS [PERSON_NAME] Law Managing Paralegal: [PERSON_NAME] …" at bounding box center [261, 57] width 523 height 62
click at [101, 19] on button "Matters" at bounding box center [101, 13] width 30 height 15
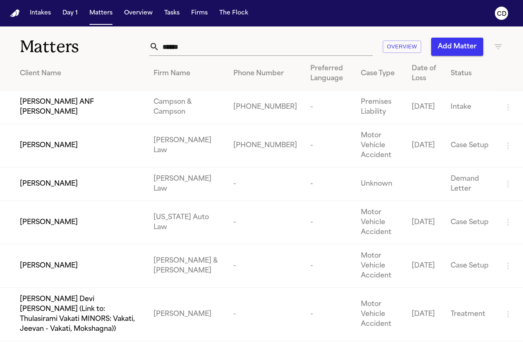
click at [226, 53] on input "******" at bounding box center [265, 47] width 213 height 18
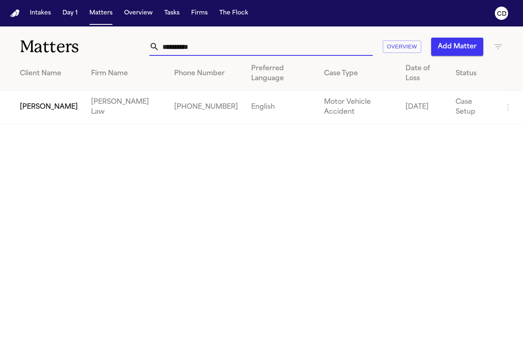
type input "**********"
click at [46, 102] on span "[PERSON_NAME]" at bounding box center [49, 107] width 58 height 10
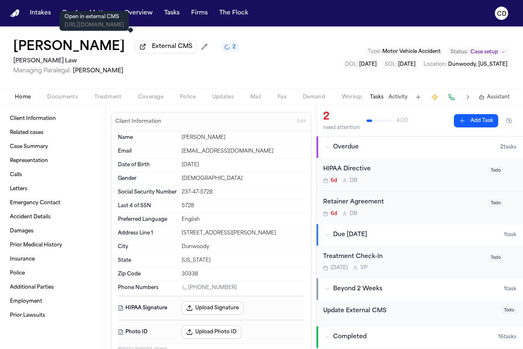
click at [152, 49] on span "External CMS" at bounding box center [172, 47] width 41 height 8
